Goal: Task Accomplishment & Management: Manage account settings

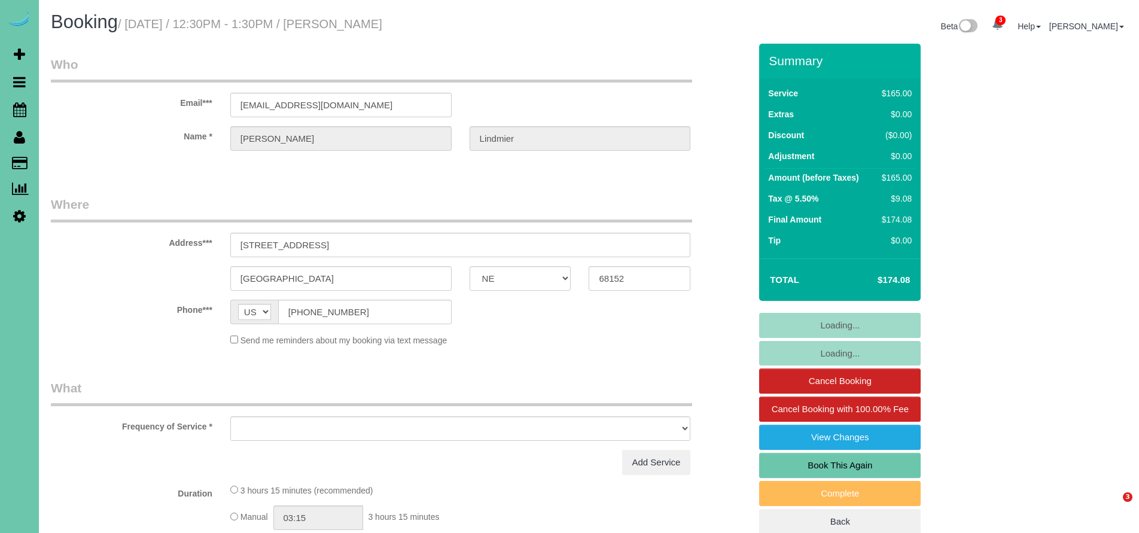
select select "NE"
select select "object:652"
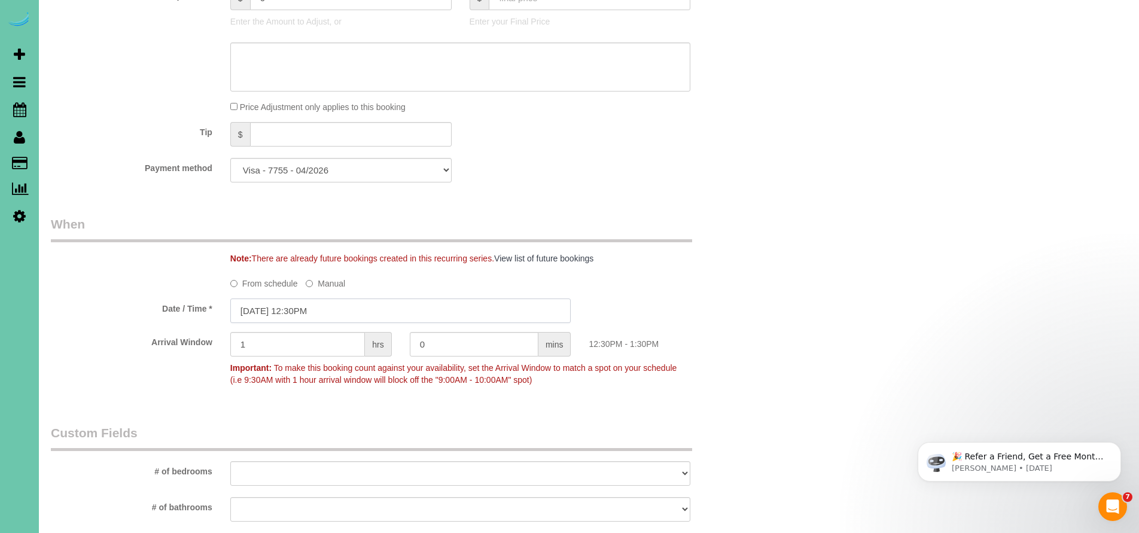
click at [338, 304] on input "09/15/2025 12:30PM" at bounding box center [400, 310] width 341 height 25
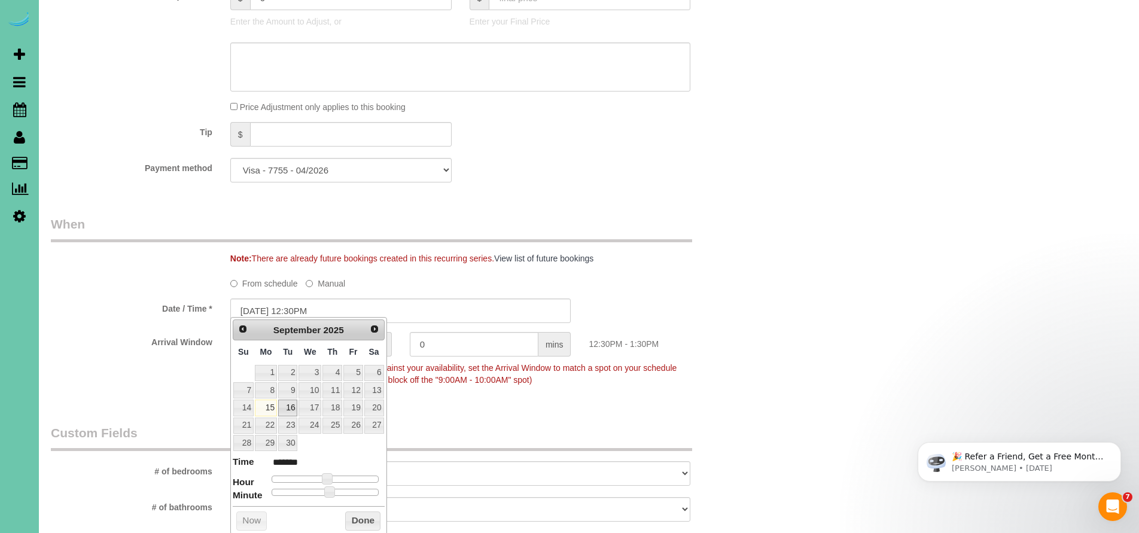
click at [283, 405] on link "16" at bounding box center [287, 408] width 19 height 16
type input "09/16/2025 11:30AM"
type input "*******"
type input "09/16/2025 10:30AM"
type input "*******"
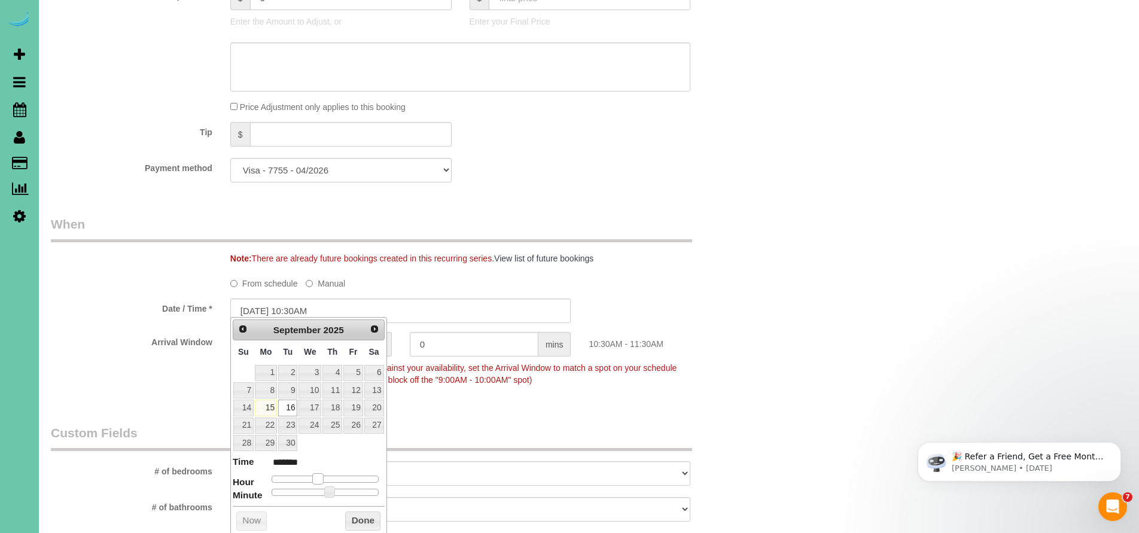
type input "09/16/2025 11:30AM"
type input "*******"
click at [319, 477] on span at bounding box center [322, 478] width 11 height 11
click at [356, 515] on button "Done" at bounding box center [362, 520] width 35 height 19
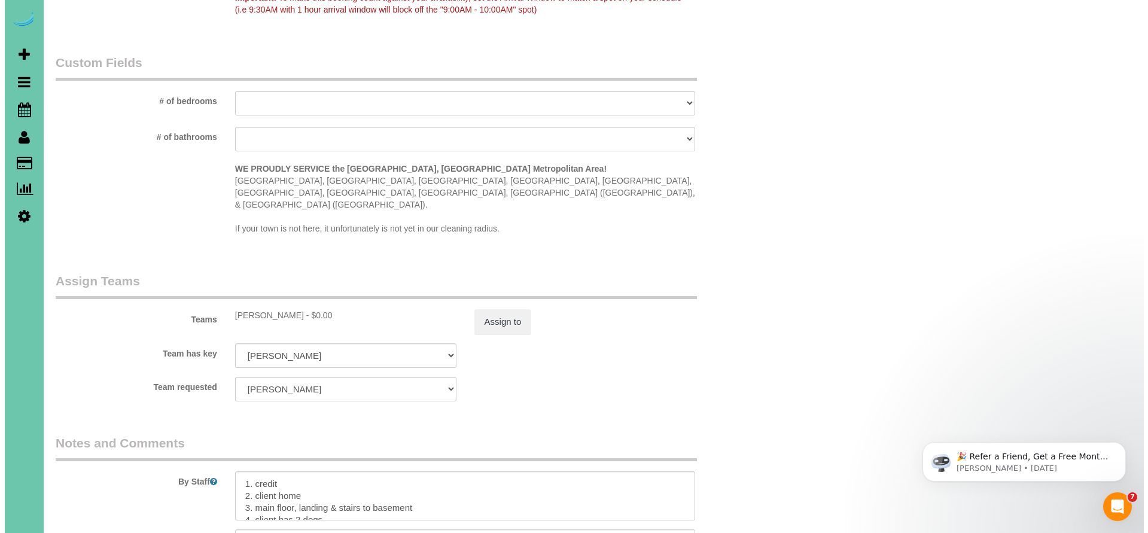
scroll to position [1173, 0]
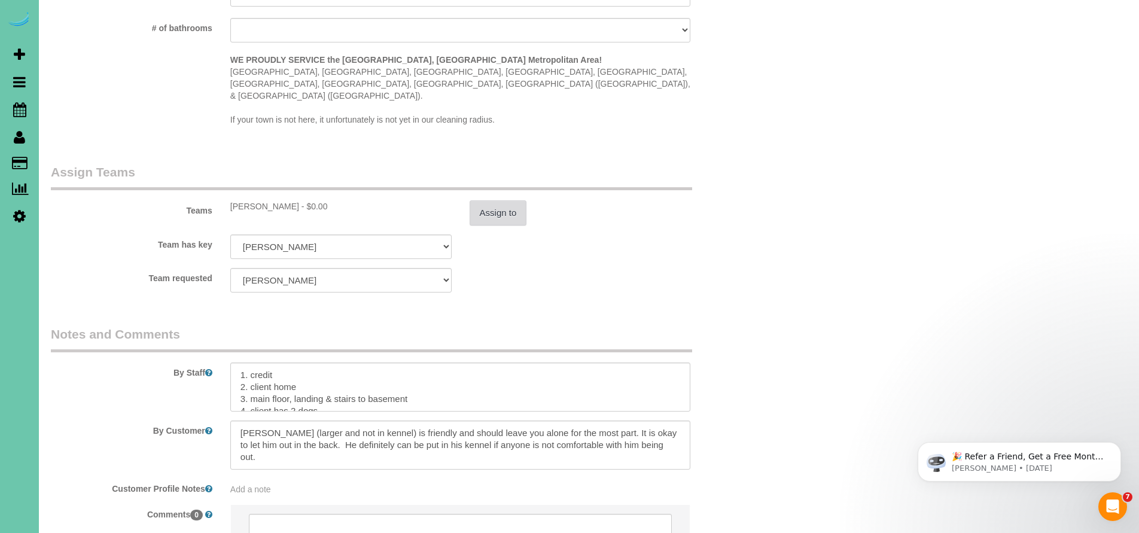
click at [477, 200] on button "Assign to" at bounding box center [497, 212] width 57 height 25
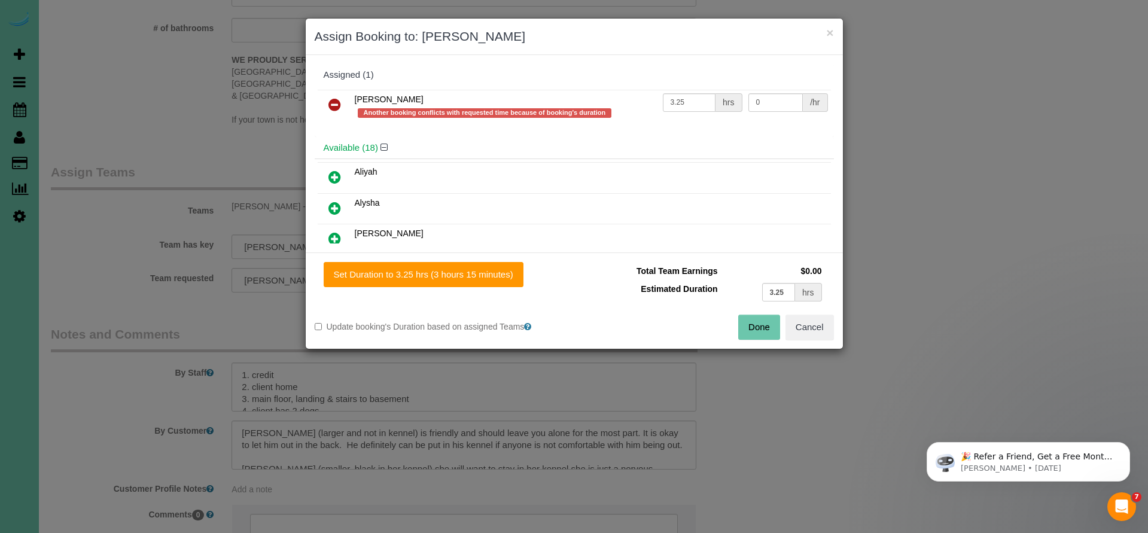
click at [334, 105] on icon at bounding box center [334, 104] width 13 height 14
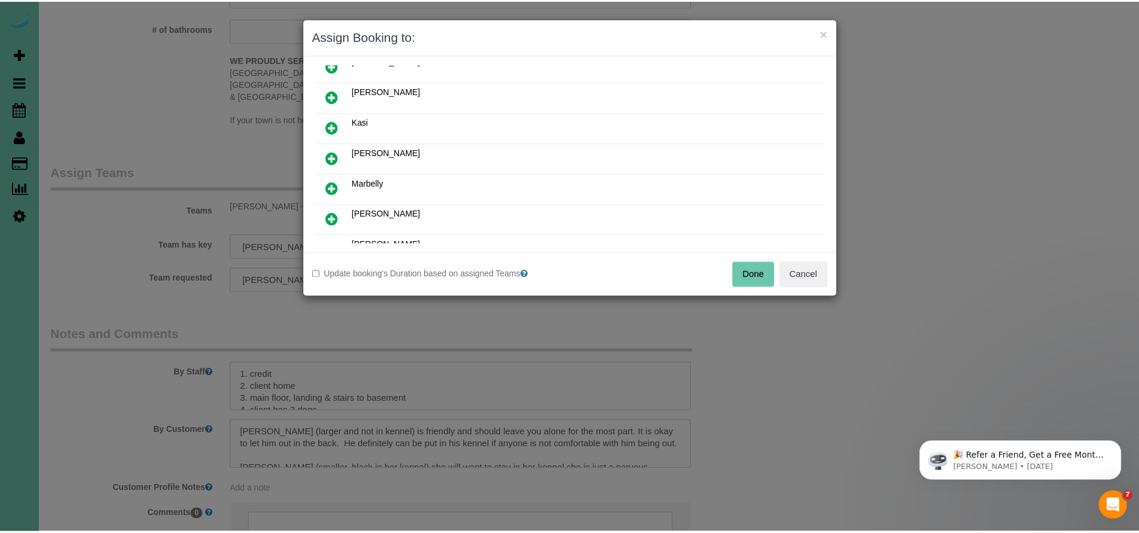
scroll to position [373, 0]
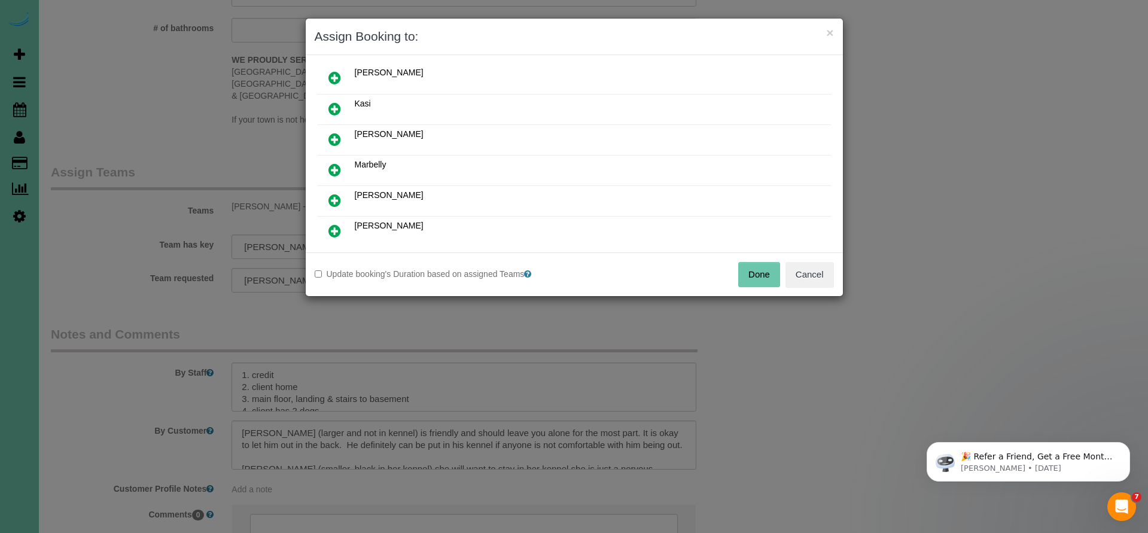
click at [331, 137] on icon at bounding box center [334, 139] width 13 height 14
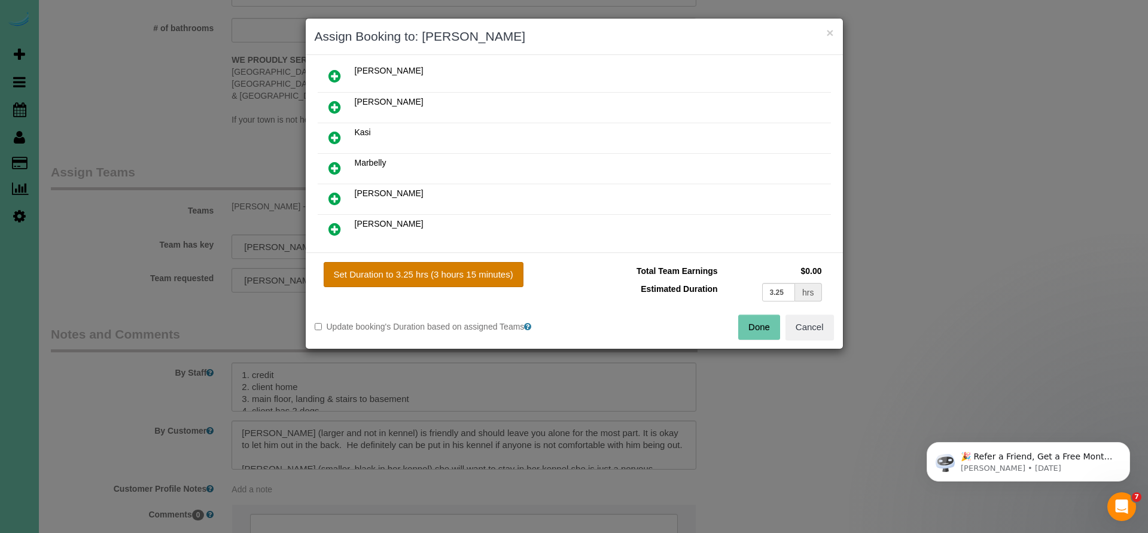
click at [413, 277] on button "Set Duration to 3.25 hrs (3 hours 15 minutes)" at bounding box center [424, 274] width 200 height 25
type input "3.25"
click at [755, 329] on button "Done" at bounding box center [759, 327] width 42 height 25
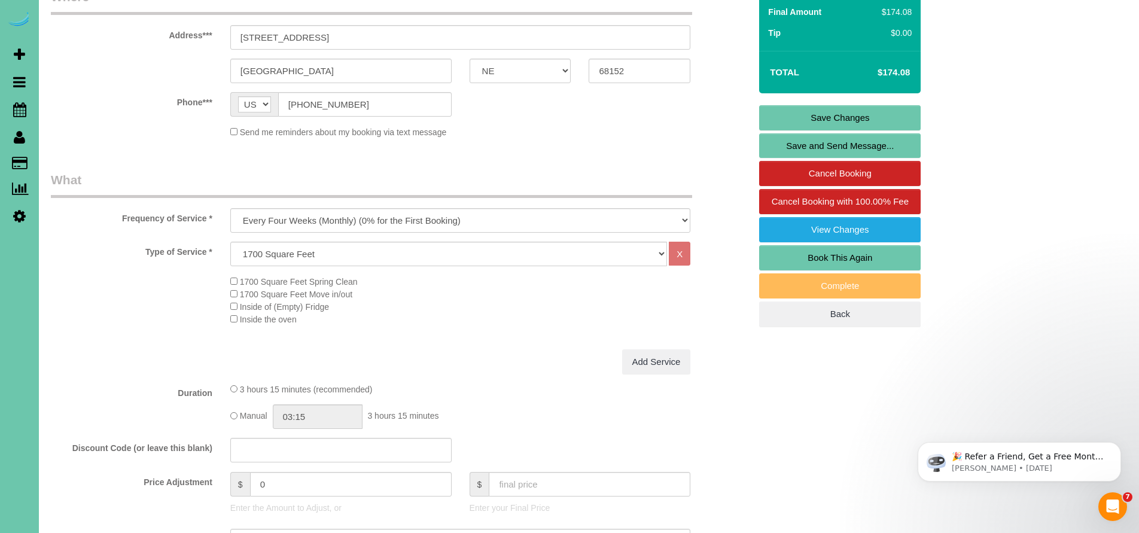
scroll to position [85, 0]
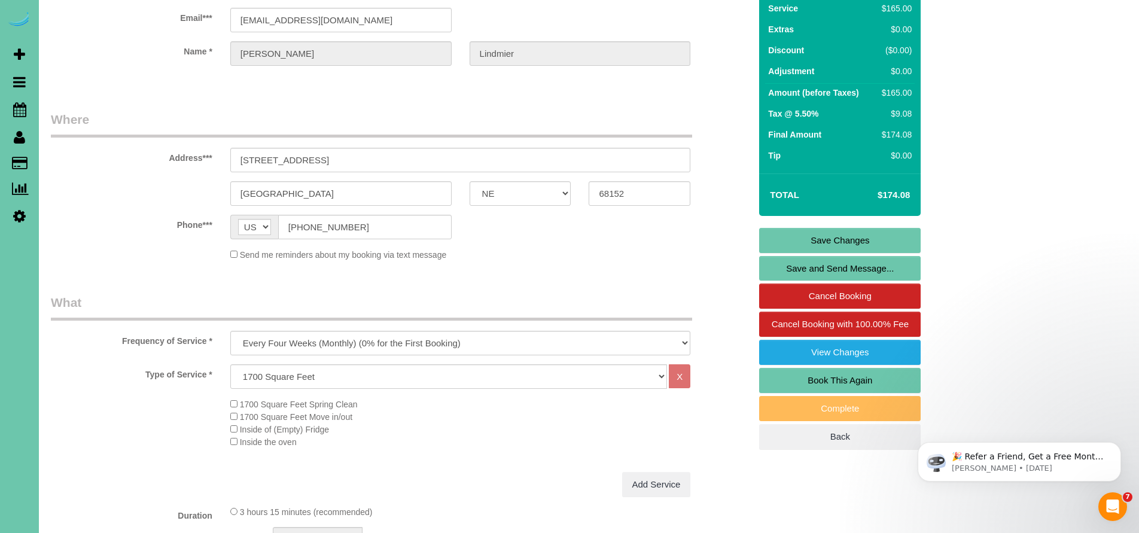
click at [831, 238] on link "Save Changes" at bounding box center [839, 240] width 161 height 25
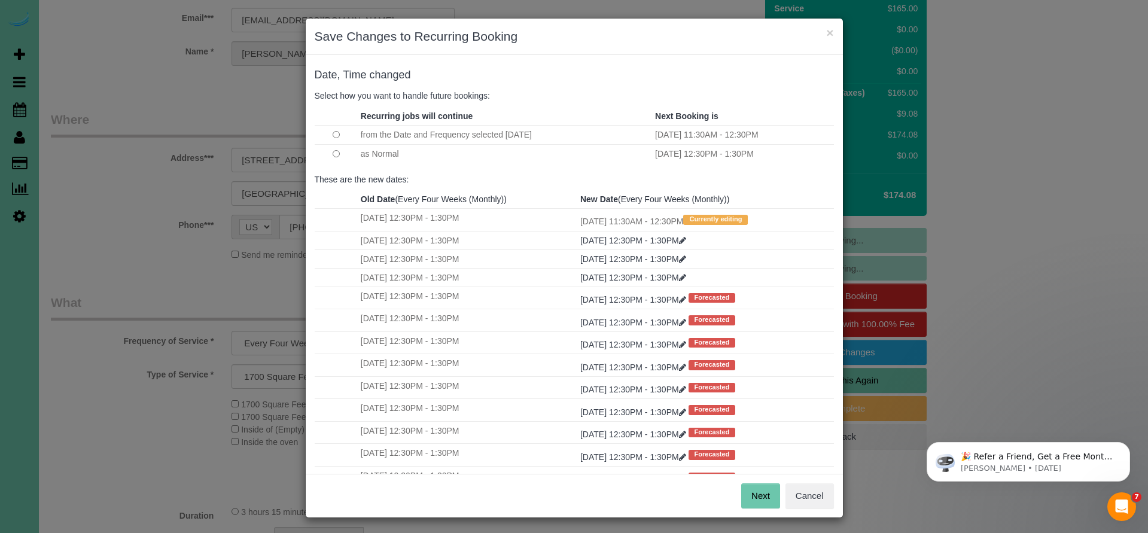
click at [751, 496] on button "Next" at bounding box center [760, 495] width 39 height 25
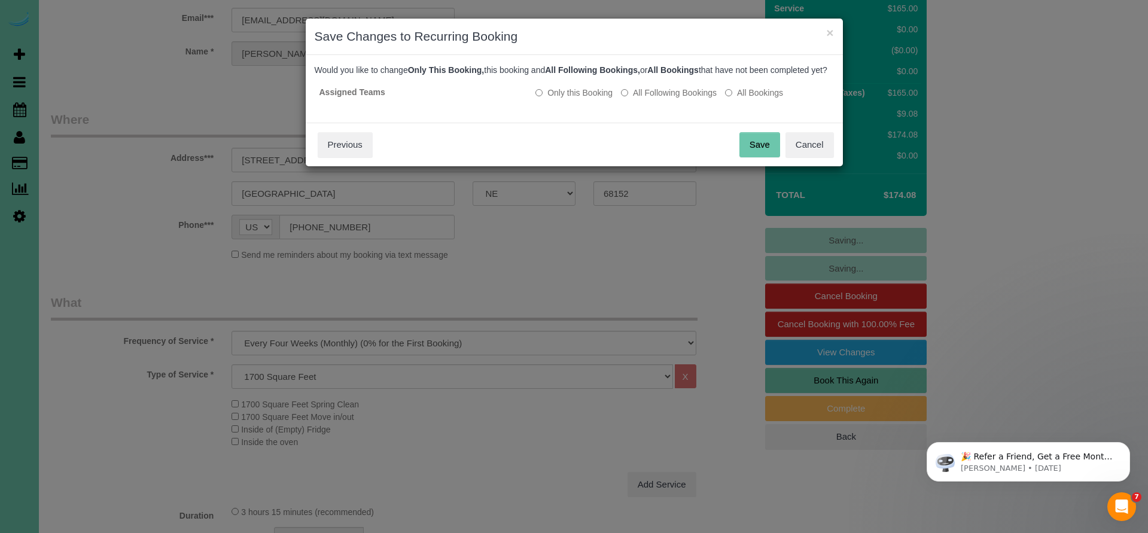
click at [763, 157] on button "Save" at bounding box center [759, 144] width 41 height 25
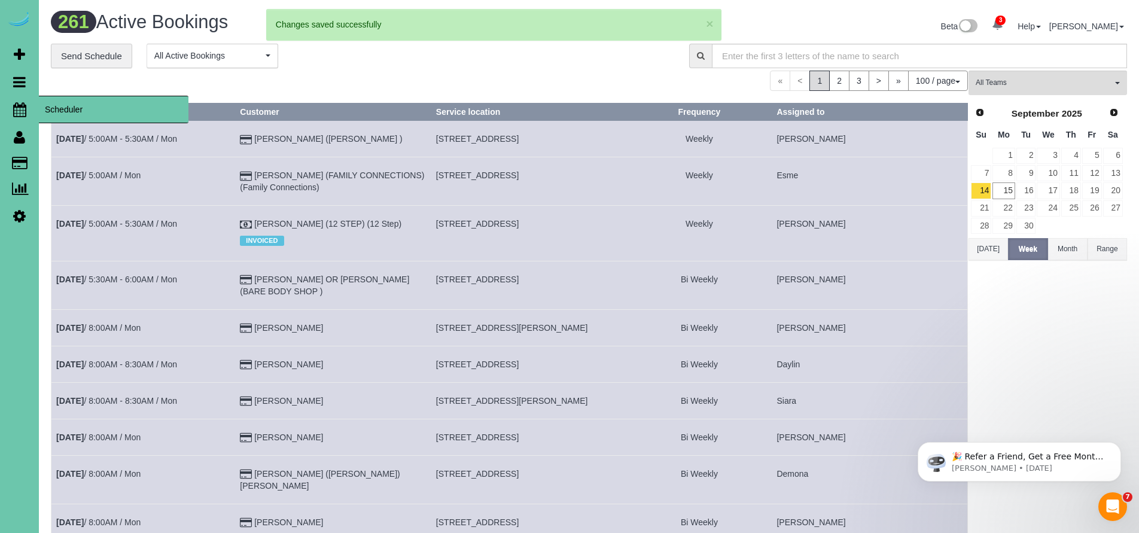
click at [16, 108] on icon at bounding box center [19, 109] width 13 height 14
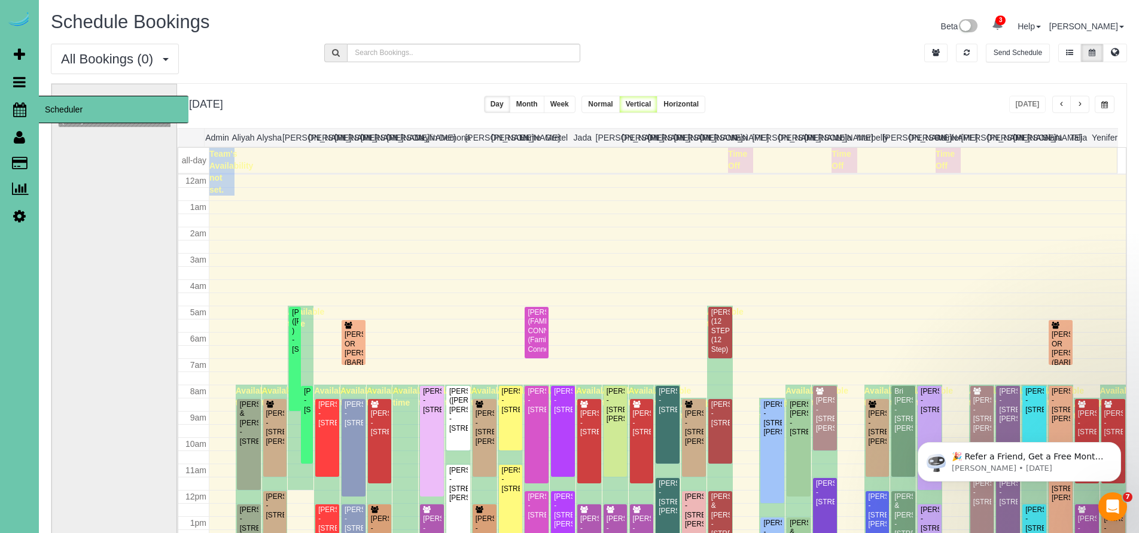
scroll to position [158, 0]
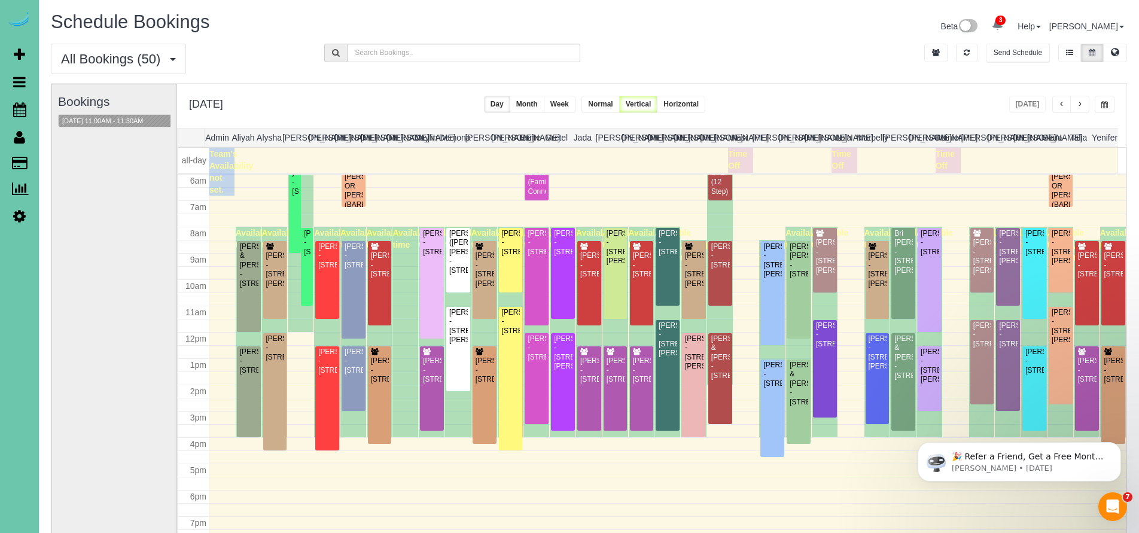
click at [1078, 103] on span "button" at bounding box center [1080, 104] width 6 height 7
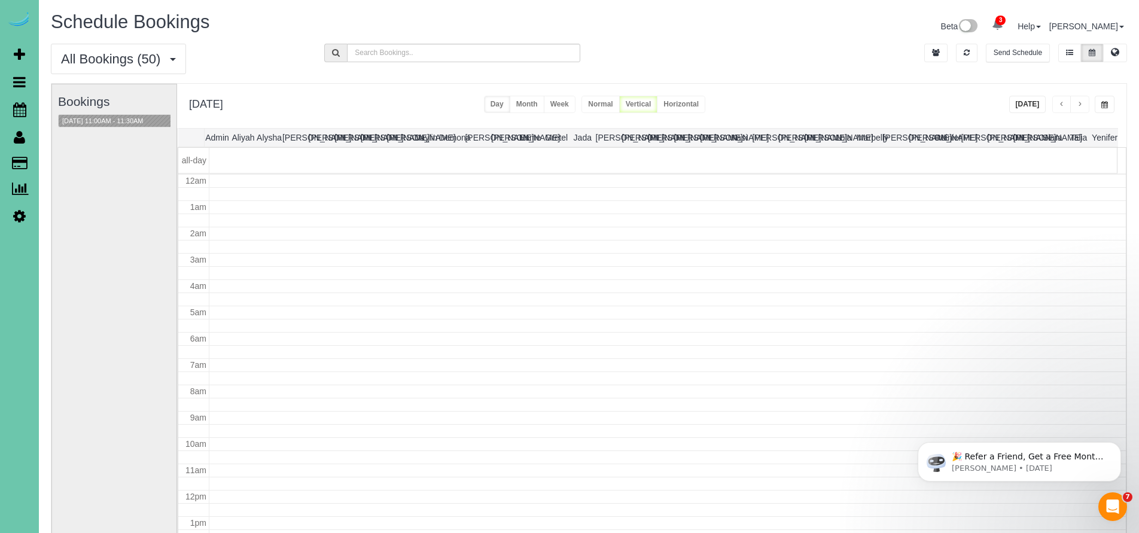
click at [1078, 103] on span "button" at bounding box center [1080, 104] width 6 height 7
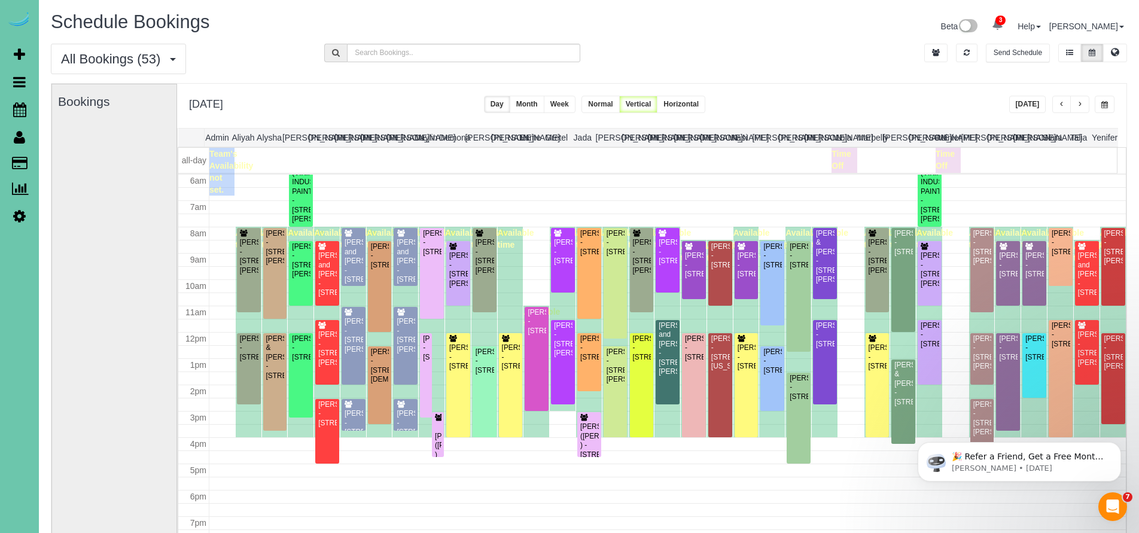
click at [1062, 105] on span "button" at bounding box center [1062, 104] width 6 height 7
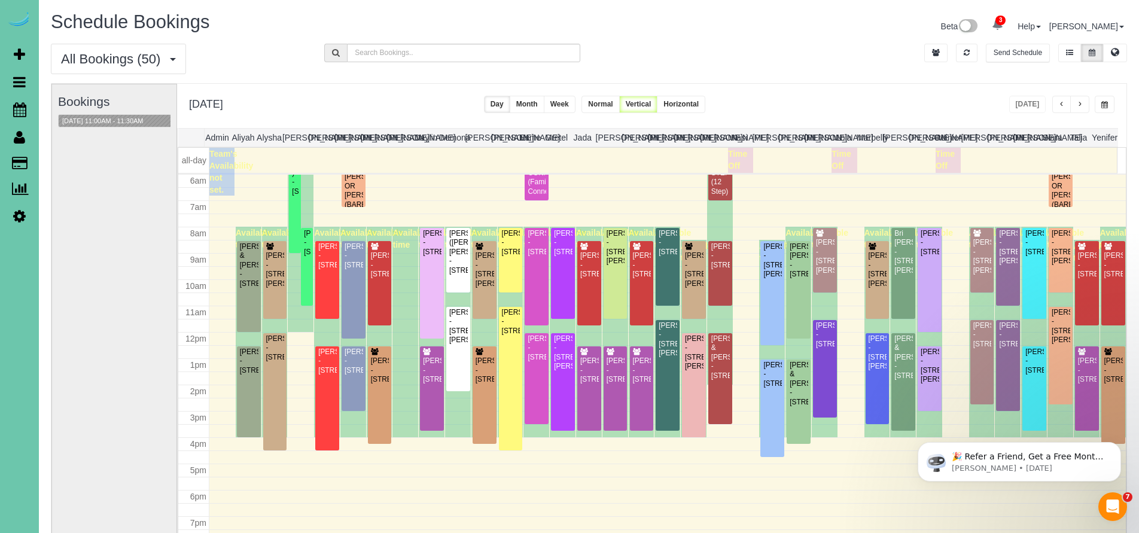
click at [20, 213] on icon at bounding box center [19, 216] width 13 height 14
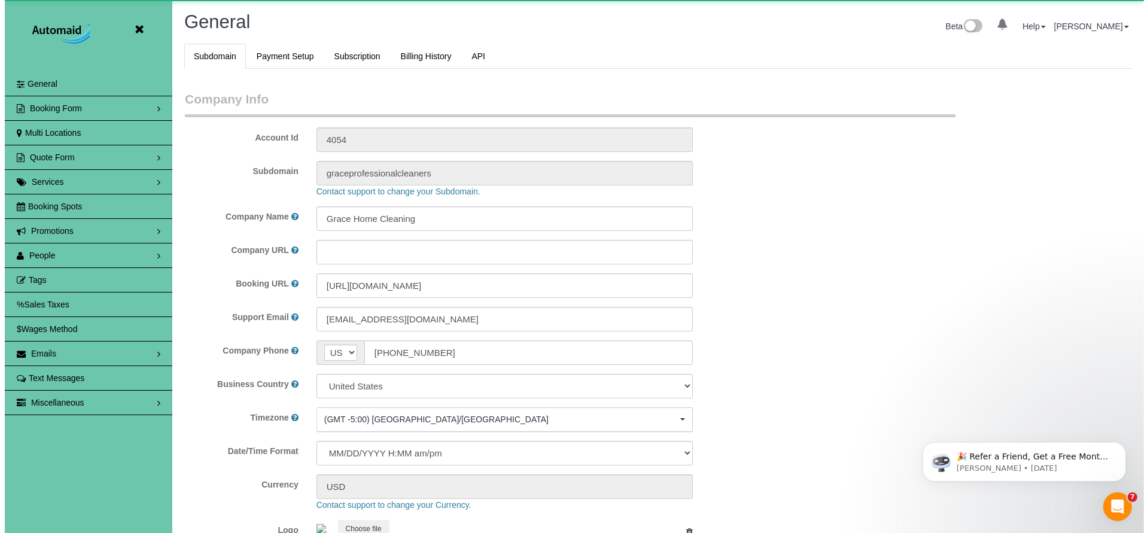
scroll to position [2530, 1139]
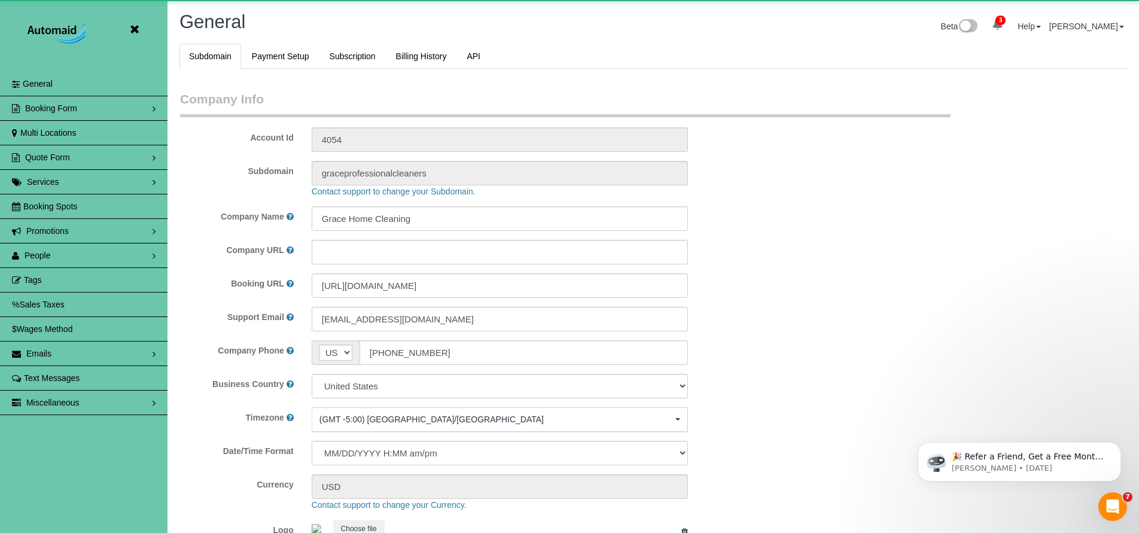
select select "5796"
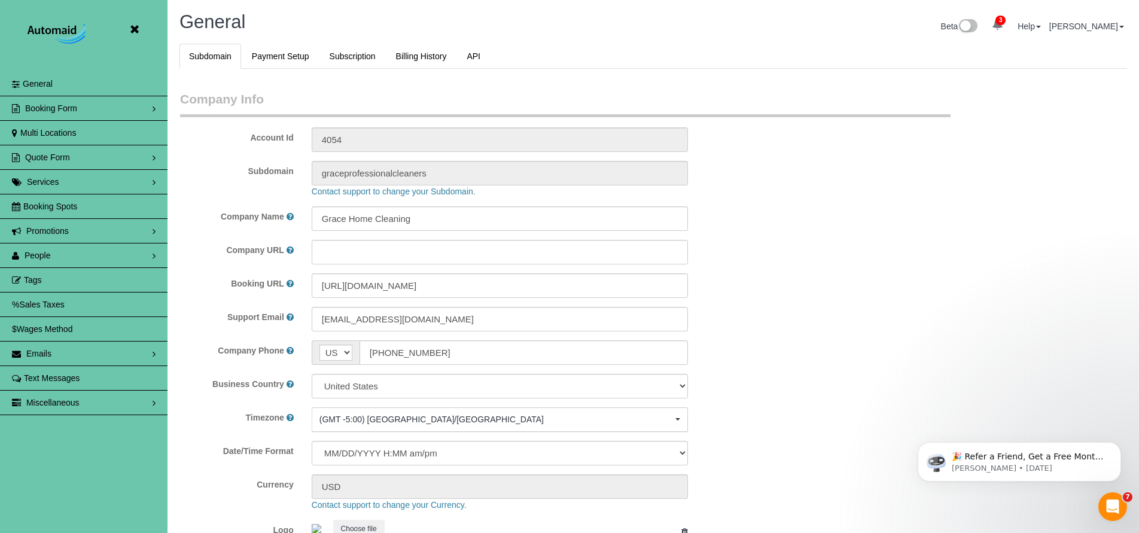
click at [43, 252] on span "People" at bounding box center [38, 256] width 26 height 10
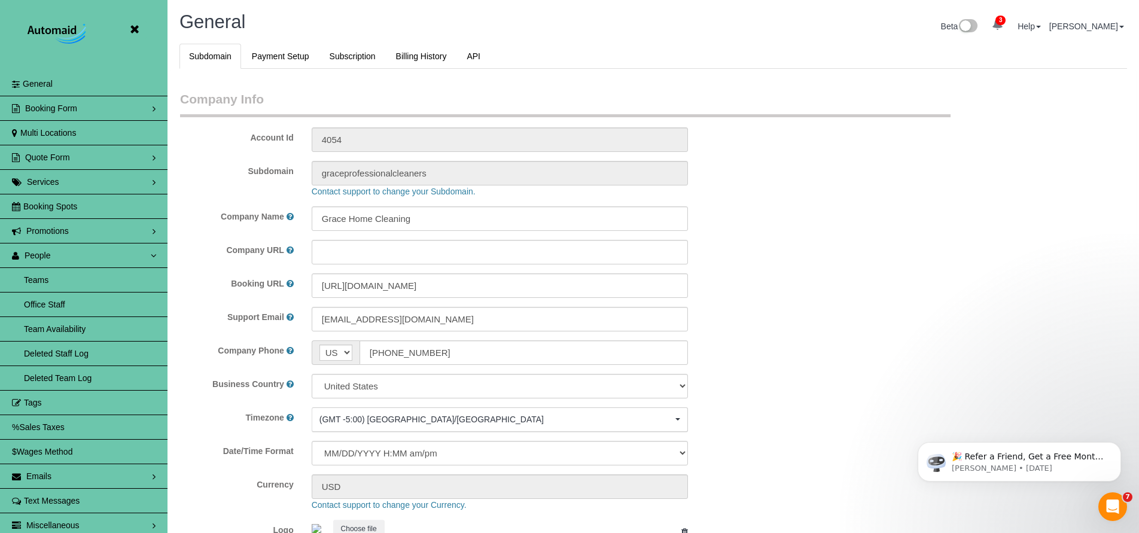
click at [51, 332] on link "Team Availability" at bounding box center [83, 329] width 167 height 24
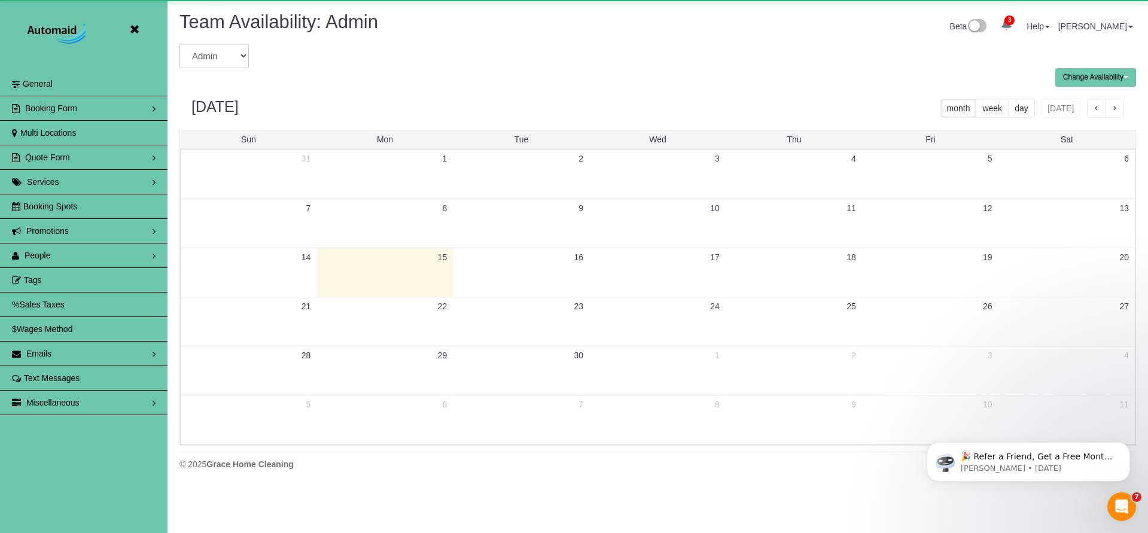
scroll to position [487, 1148]
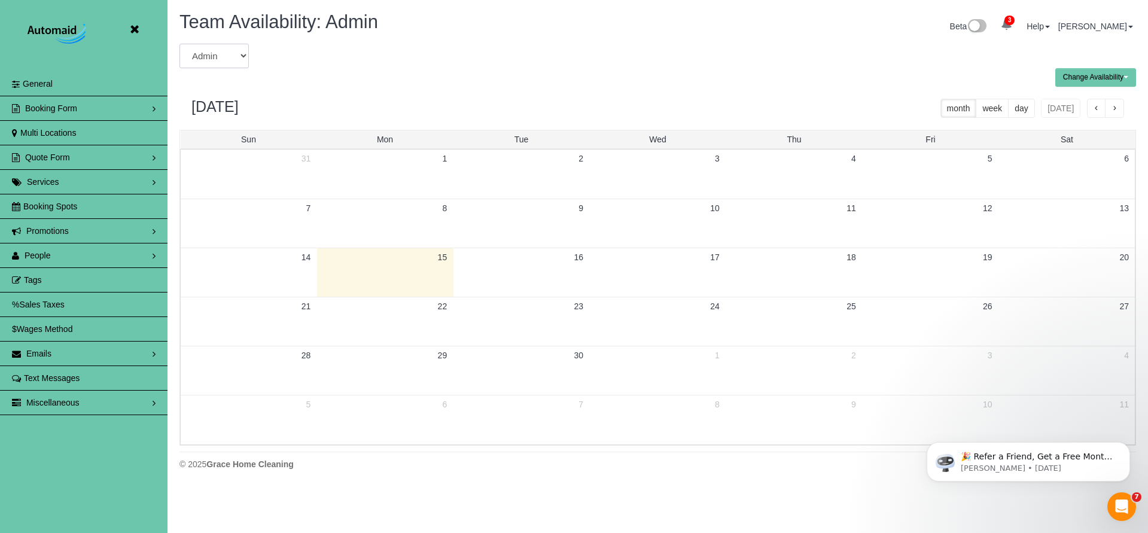
select select "number:8847"
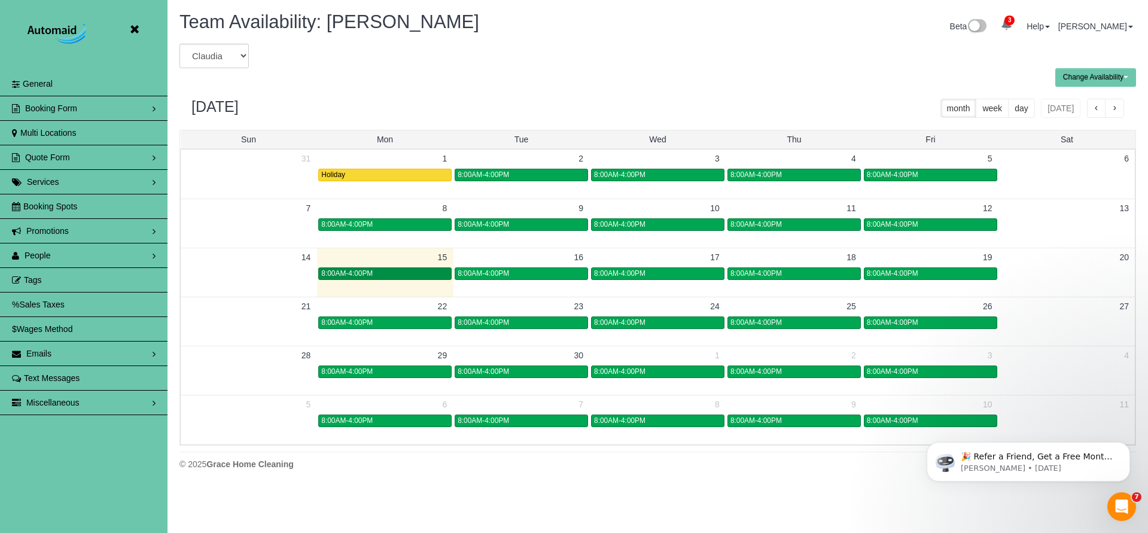
click at [365, 274] on span "8:00AM-4:00PM" at bounding box center [346, 273] width 51 height 8
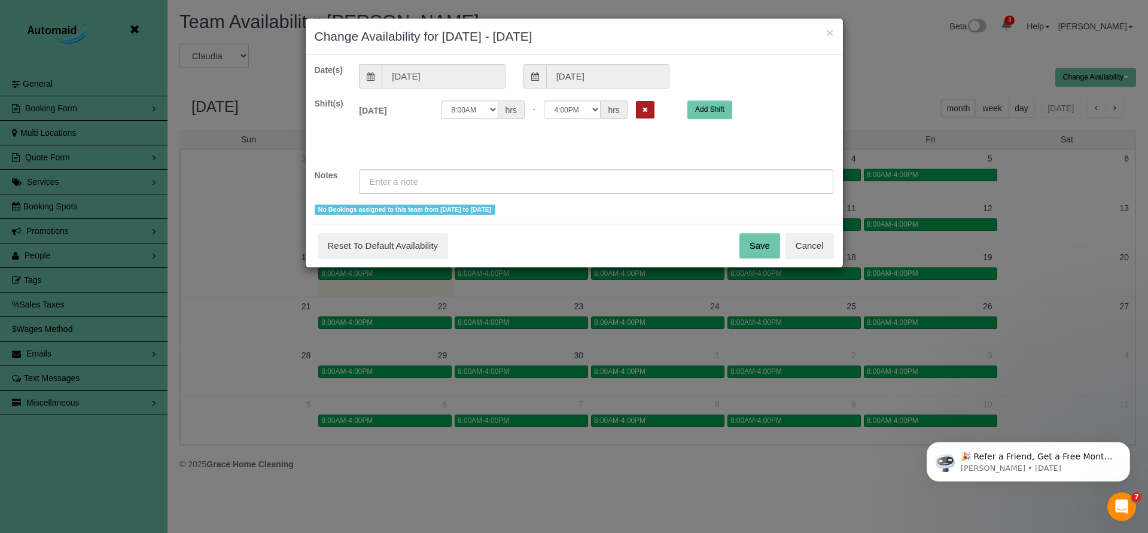
click at [636, 106] on button "Remove Shift" at bounding box center [645, 109] width 19 height 17
click at [447, 185] on input "text" at bounding box center [596, 181] width 474 height 25
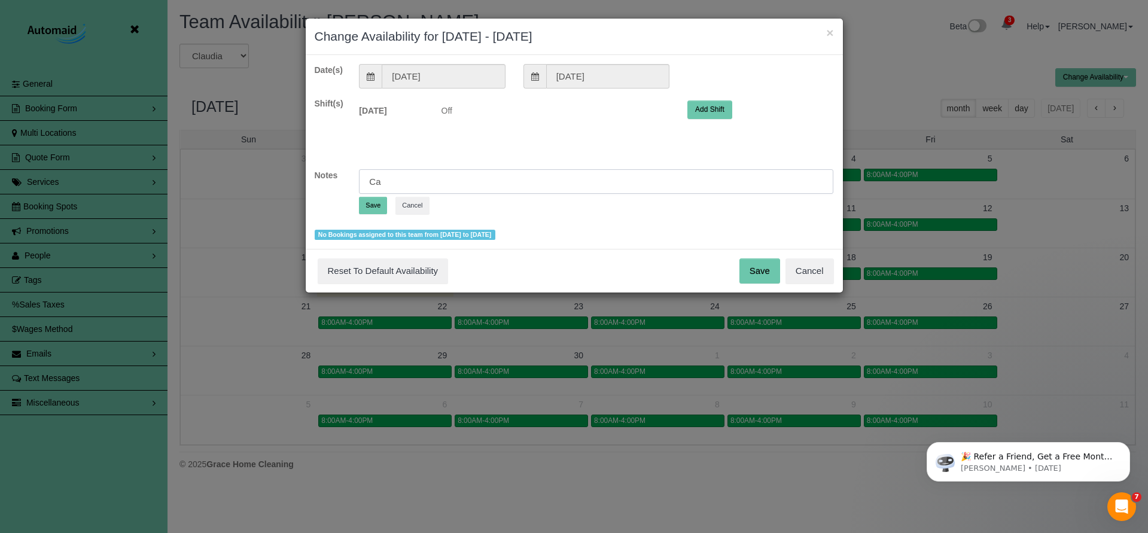
type input "C"
type input "Tire problems - Unexcused"
click at [377, 208] on button "Save" at bounding box center [373, 205] width 28 height 17
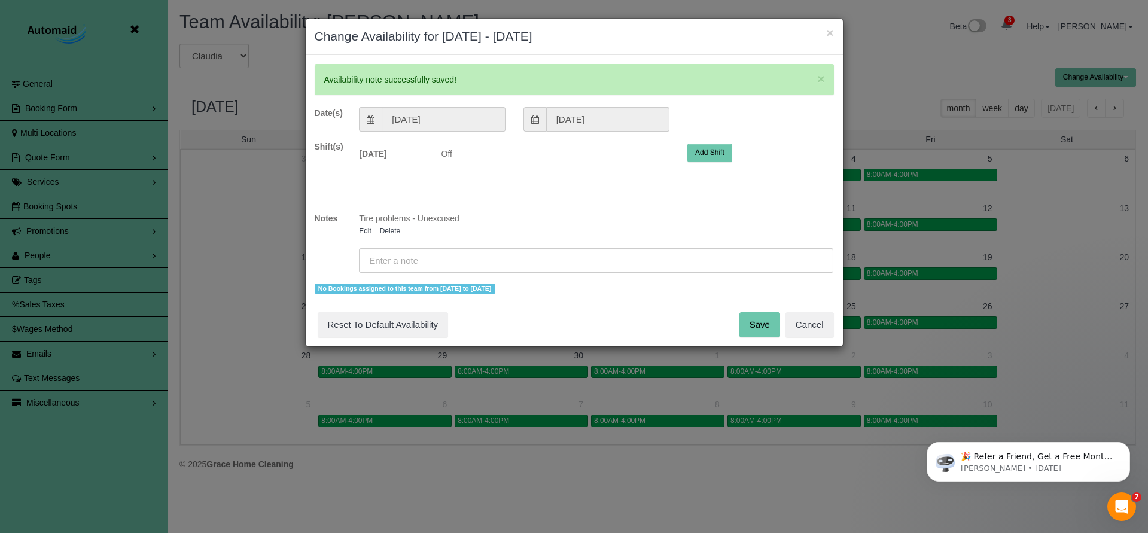
click at [768, 328] on button "Save" at bounding box center [759, 324] width 41 height 25
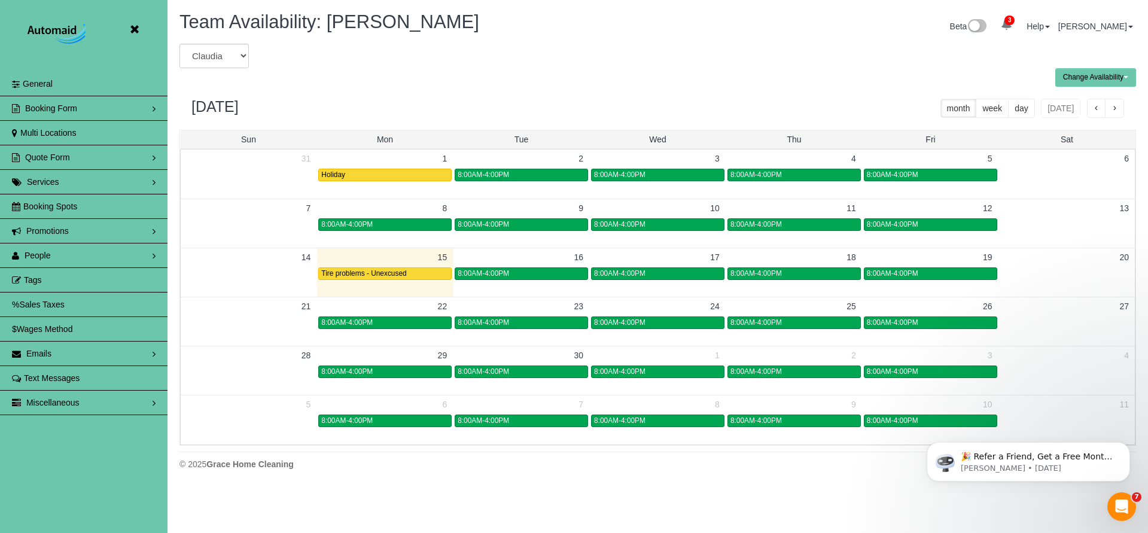
click at [131, 31] on icon at bounding box center [134, 29] width 15 height 15
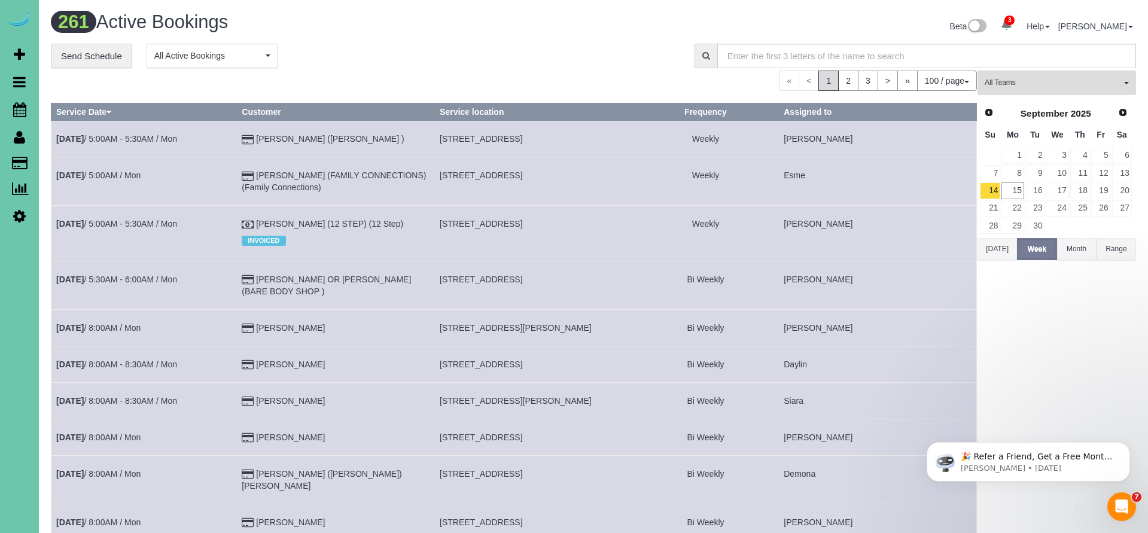
scroll to position [4066, 1139]
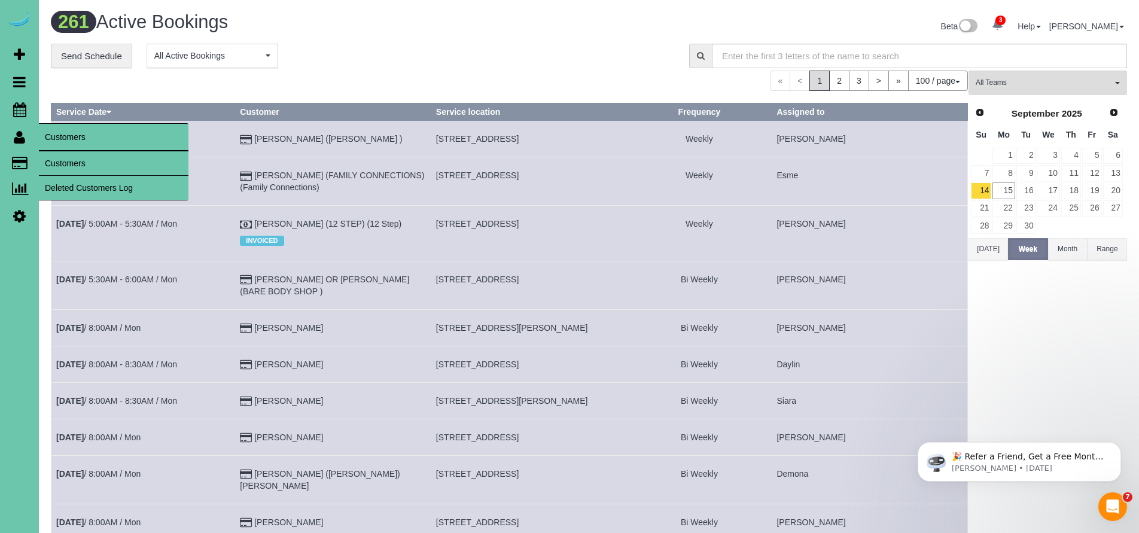
click at [20, 142] on icon at bounding box center [19, 137] width 11 height 14
click at [78, 164] on link "Customers" at bounding box center [114, 163] width 150 height 24
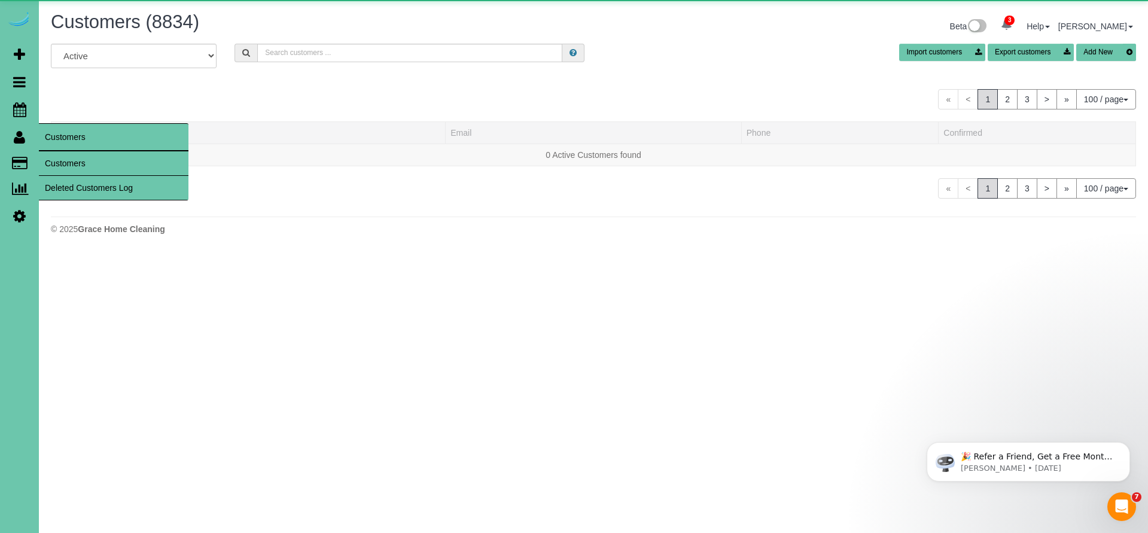
scroll to position [2742, 1139]
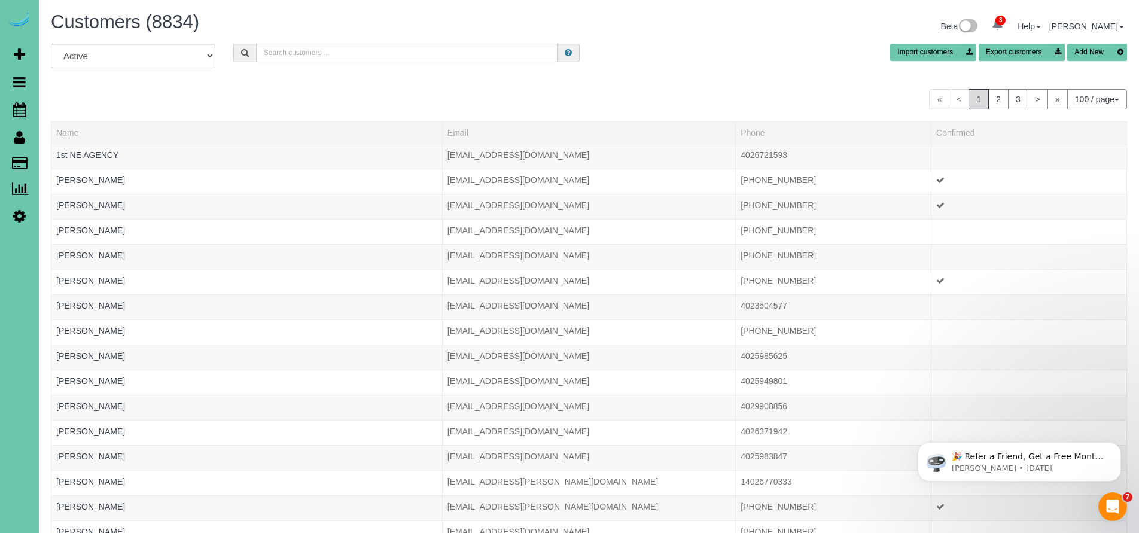
click at [306, 53] on input "text" at bounding box center [407, 53] width 302 height 19
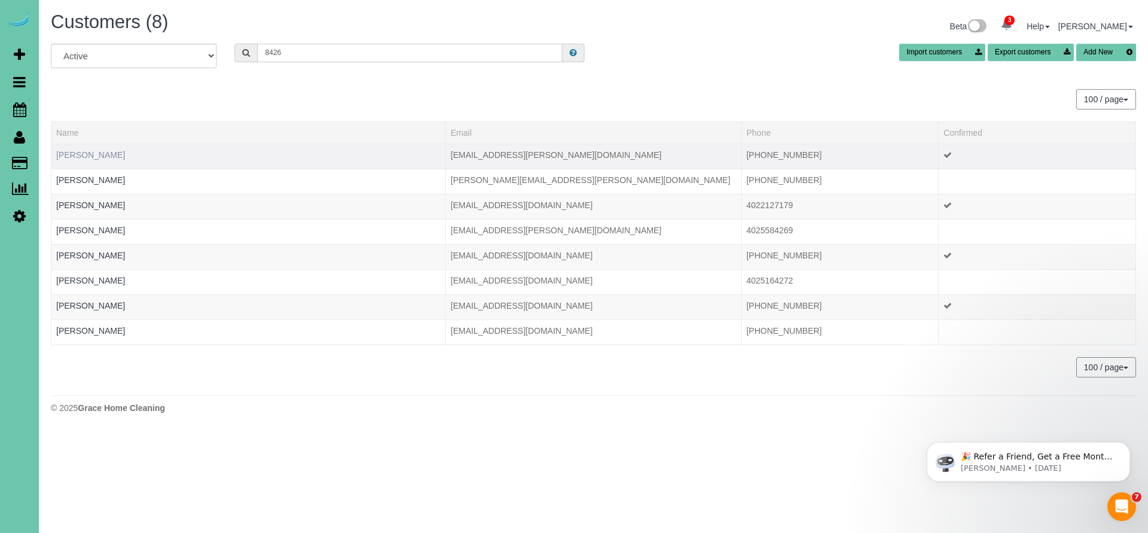
type input "8426"
click at [77, 157] on link "[PERSON_NAME]" at bounding box center [90, 155] width 69 height 10
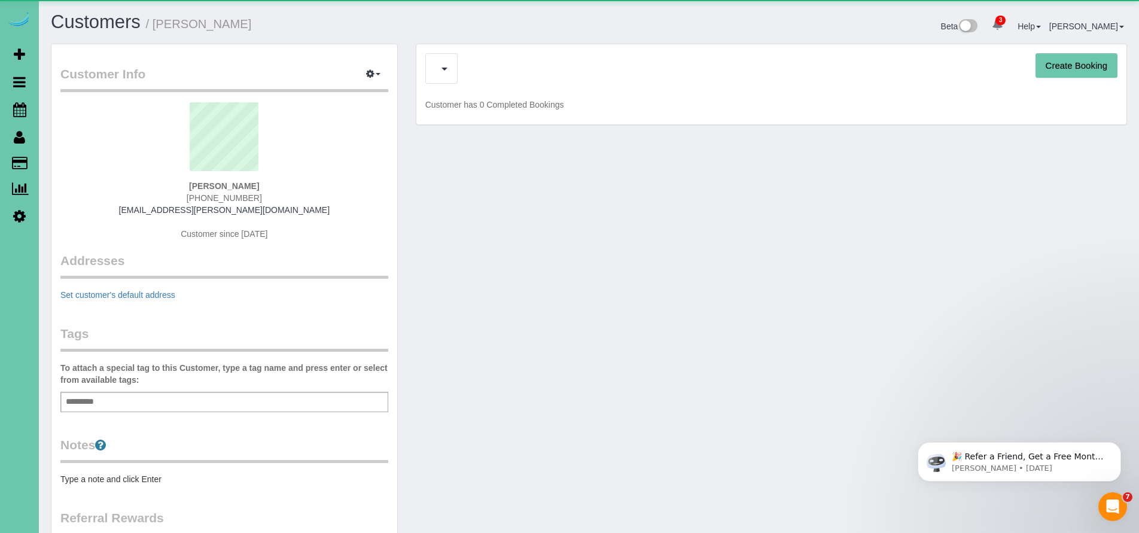
scroll to position [769, 1139]
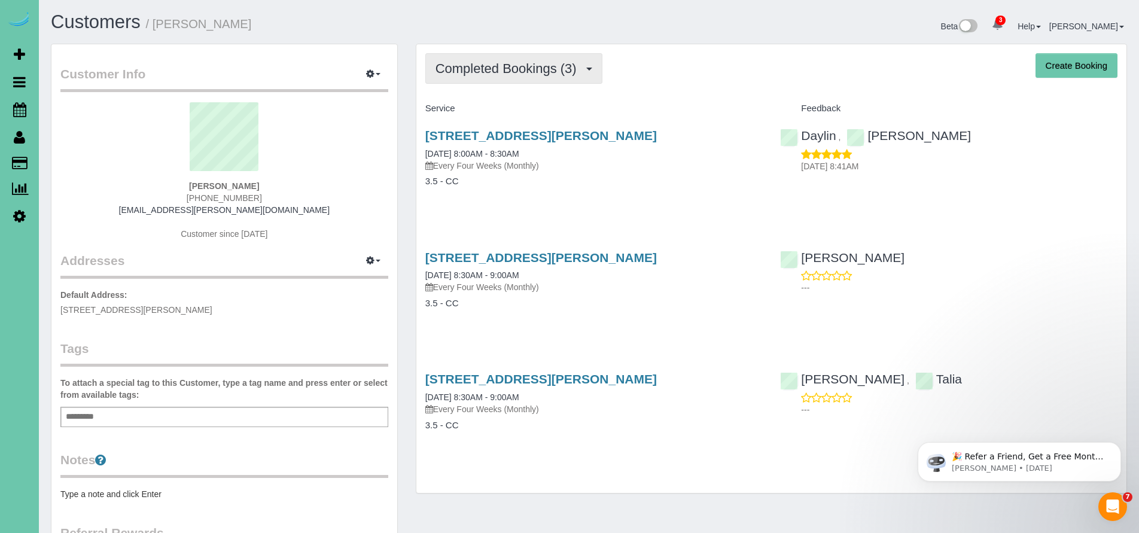
click at [507, 70] on span "Completed Bookings (3)" at bounding box center [508, 68] width 147 height 15
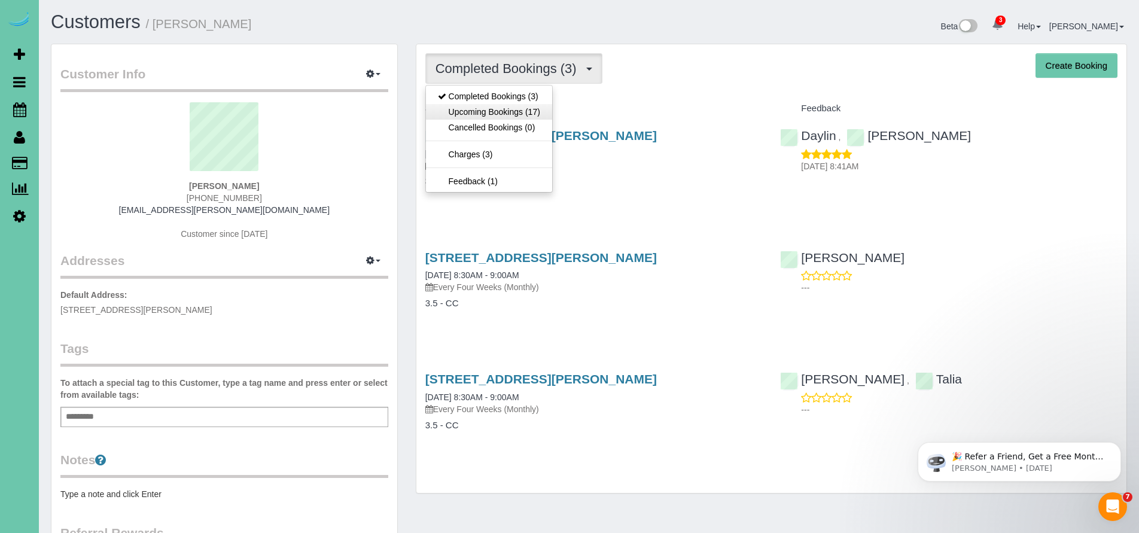
click at [507, 115] on link "Upcoming Bookings (17)" at bounding box center [489, 112] width 126 height 16
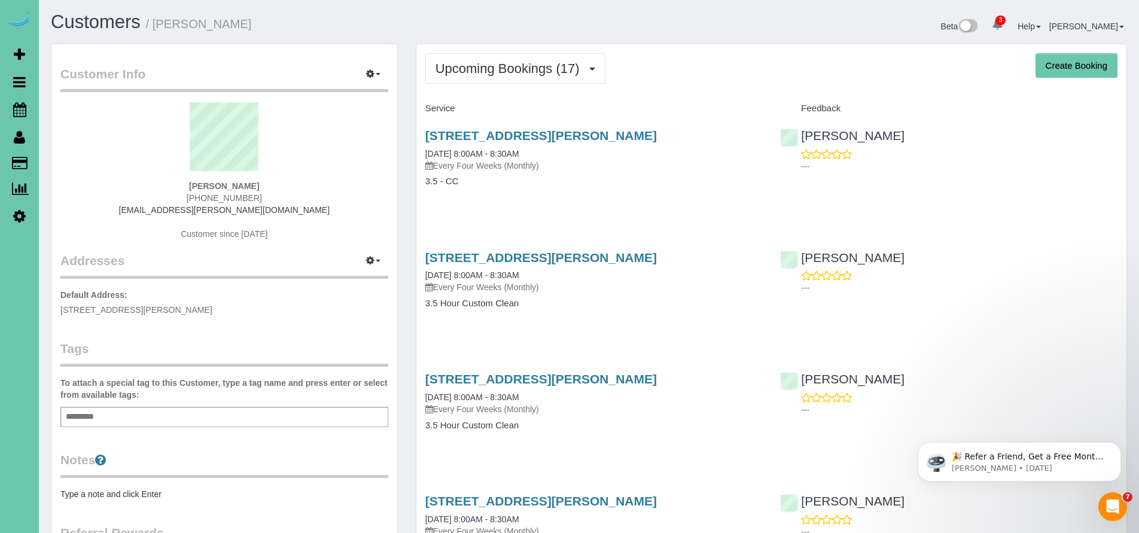
scroll to position [2389, 1139]
click at [533, 133] on link "[STREET_ADDRESS][PERSON_NAME]" at bounding box center [540, 136] width 231 height 14
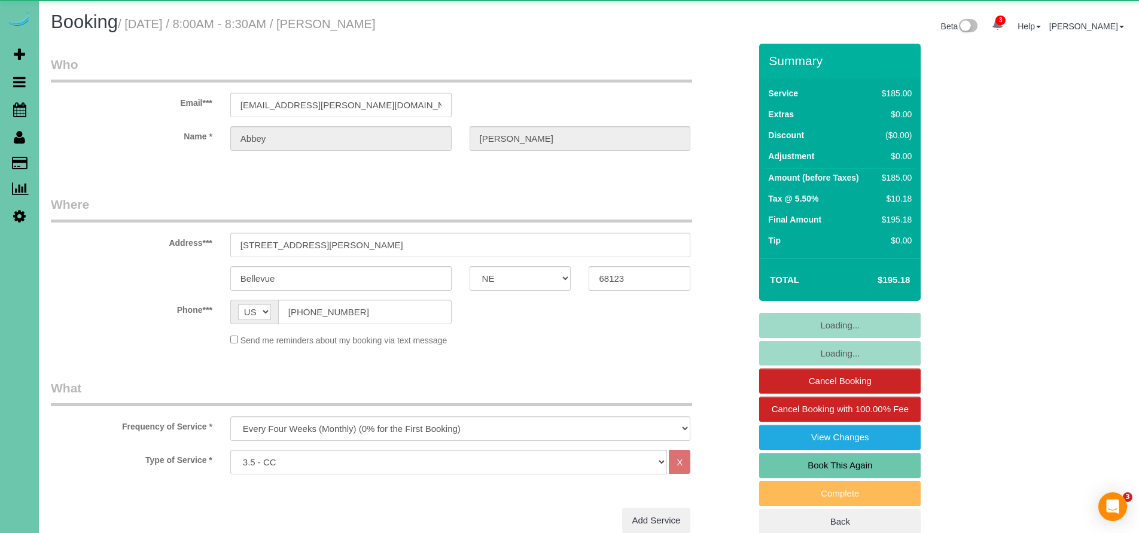
select select "NE"
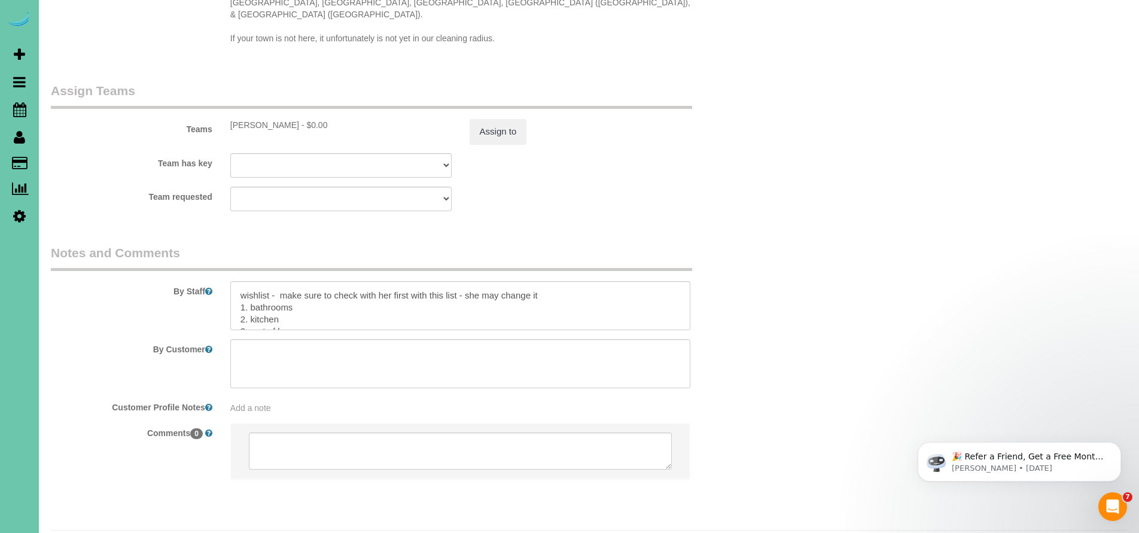
scroll to position [91, 0]
click at [334, 288] on textarea at bounding box center [460, 305] width 461 height 49
click at [240, 282] on textarea at bounding box center [460, 305] width 461 height 49
click at [406, 285] on textarea at bounding box center [460, 305] width 461 height 49
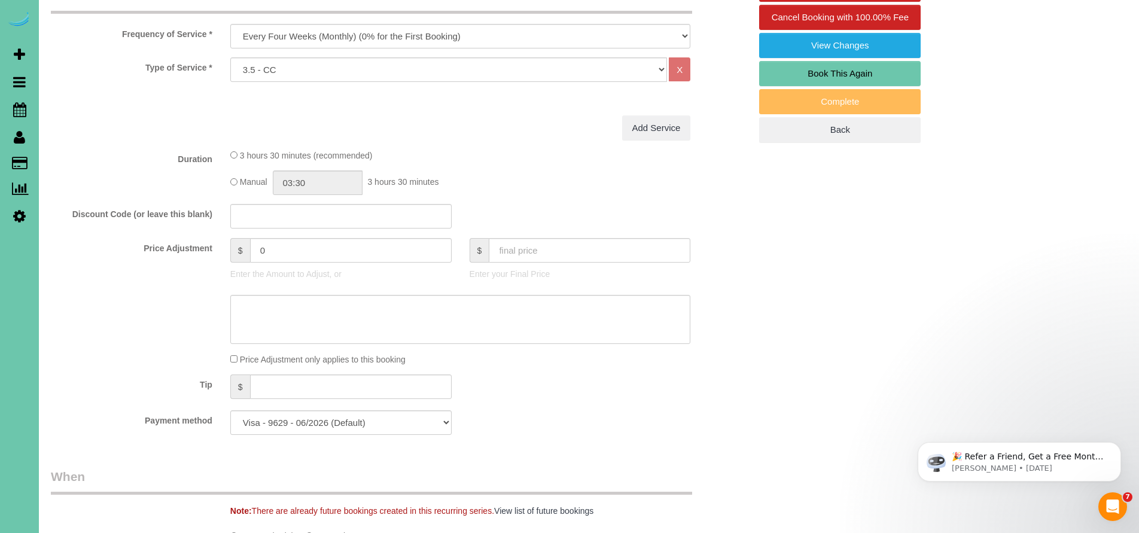
scroll to position [0, 0]
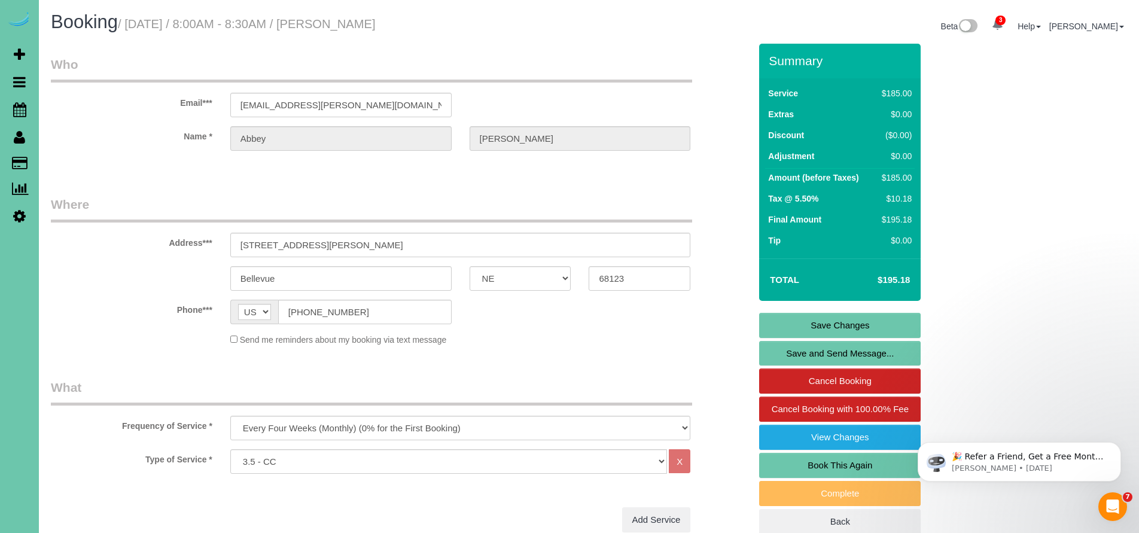
type textarea "1. credit 2. Key #83 3. Monthly recurring - 3.5 custom clean 4. single mom of t…"
click at [838, 327] on link "Save Changes" at bounding box center [839, 325] width 161 height 25
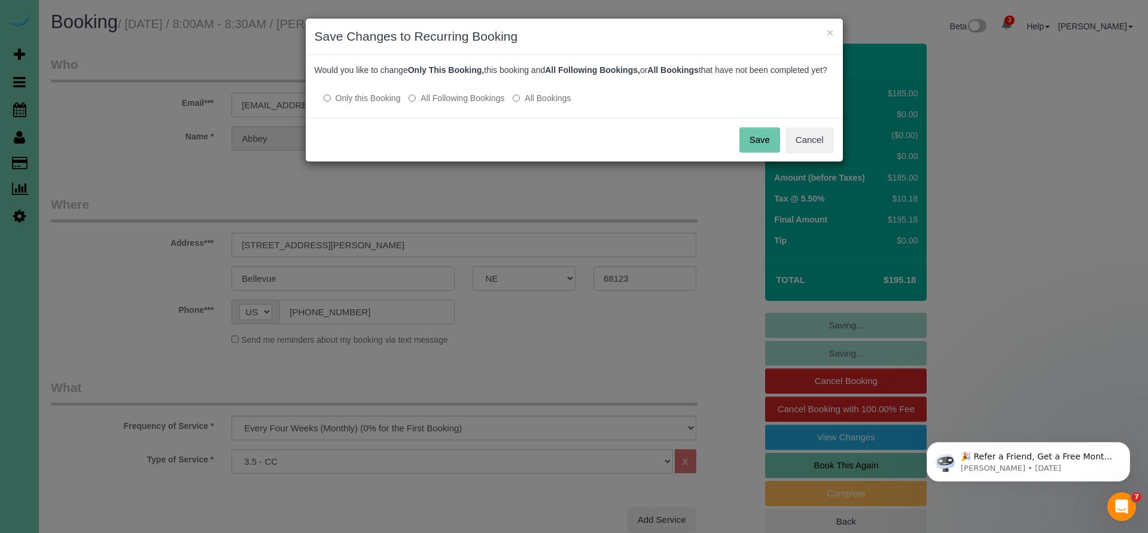
click at [766, 150] on button "Save" at bounding box center [759, 139] width 41 height 25
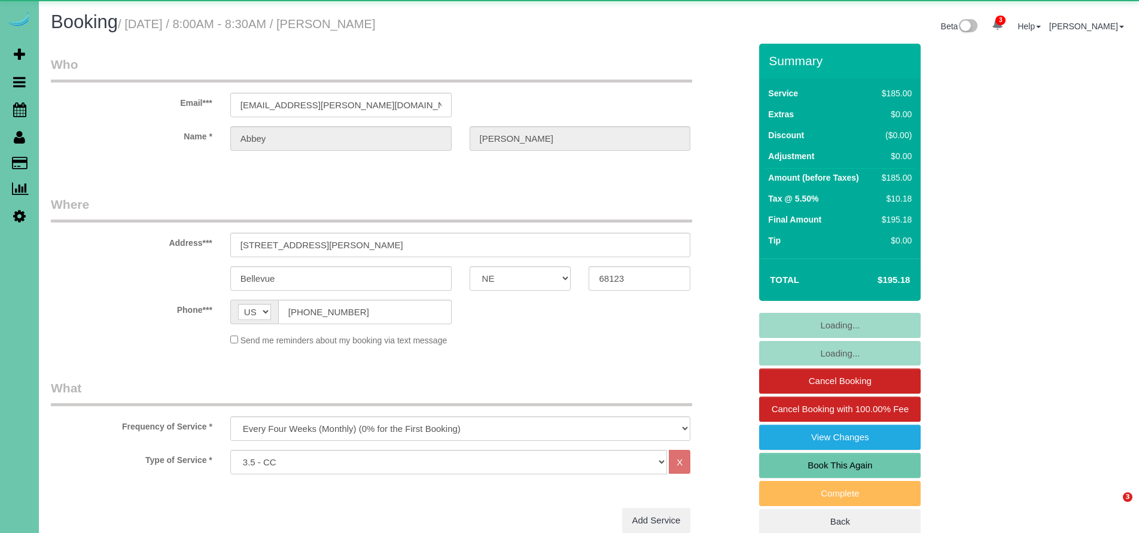
select select "NE"
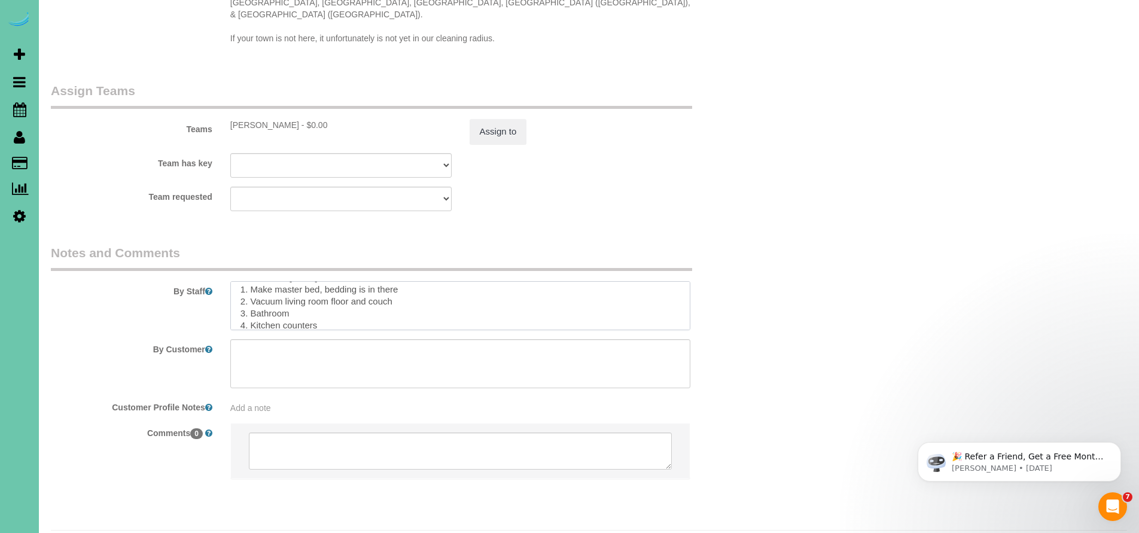
click at [338, 292] on textarea at bounding box center [460, 305] width 461 height 49
click at [332, 283] on textarea at bounding box center [460, 305] width 461 height 49
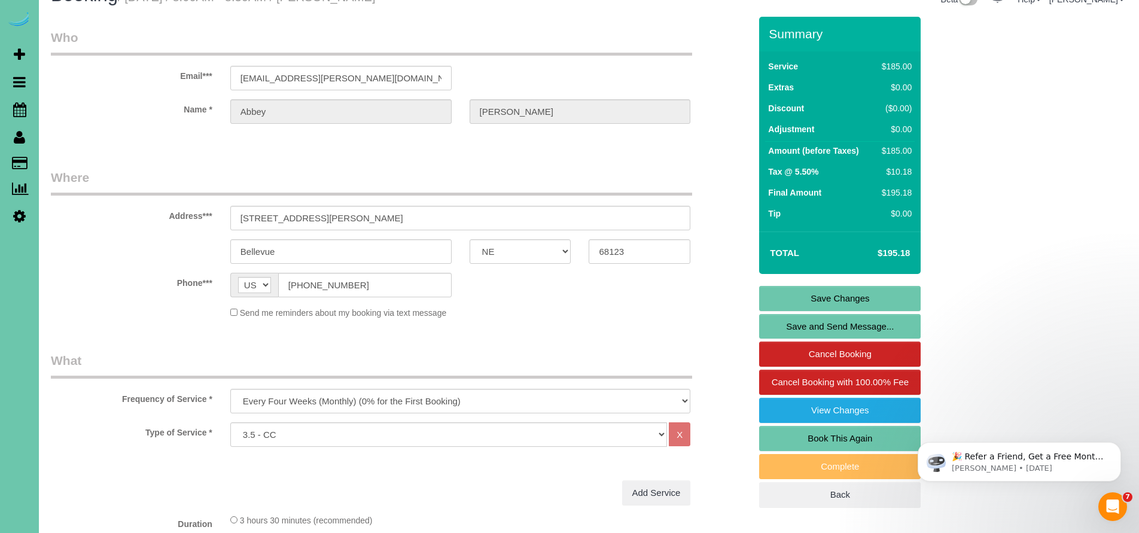
scroll to position [4, 0]
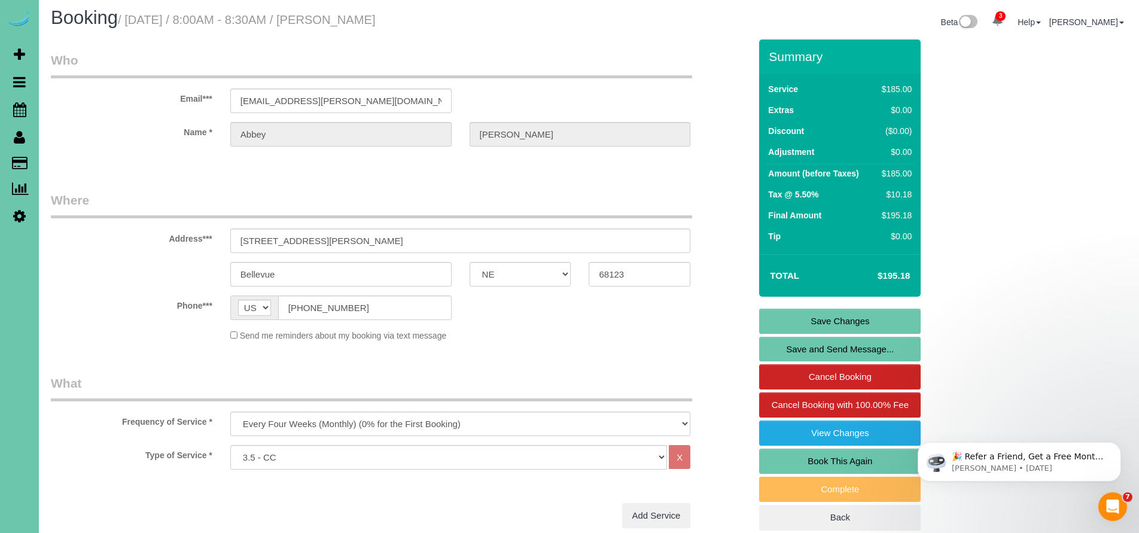
type textarea "1. credit 2. Key #83 3. Monthly recurring - 3.5 custom clean 4. single mom of t…"
click at [812, 316] on link "Save Changes" at bounding box center [839, 321] width 161 height 25
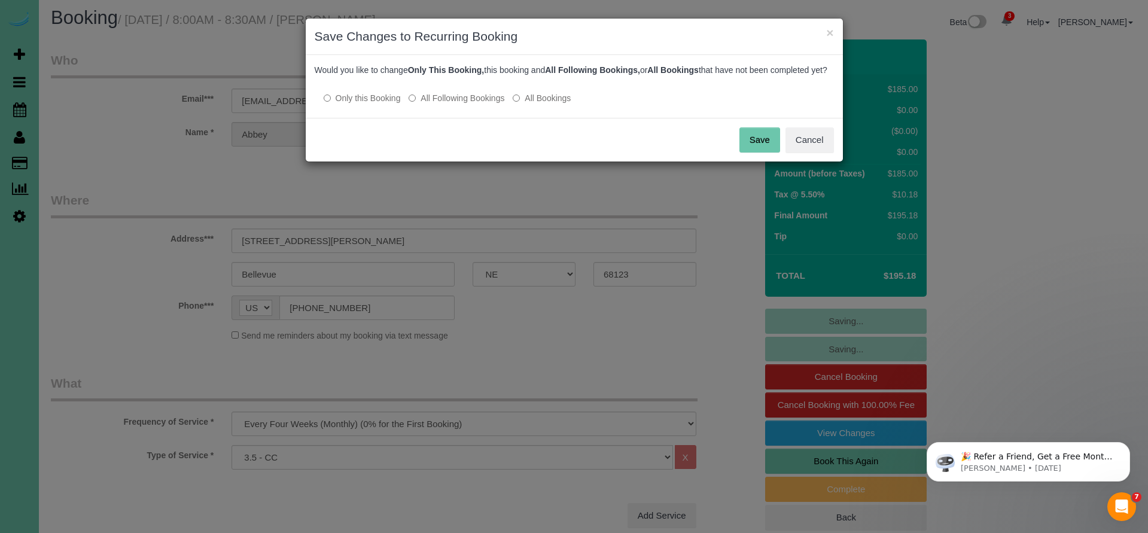
click at [754, 153] on button "Save" at bounding box center [759, 139] width 41 height 25
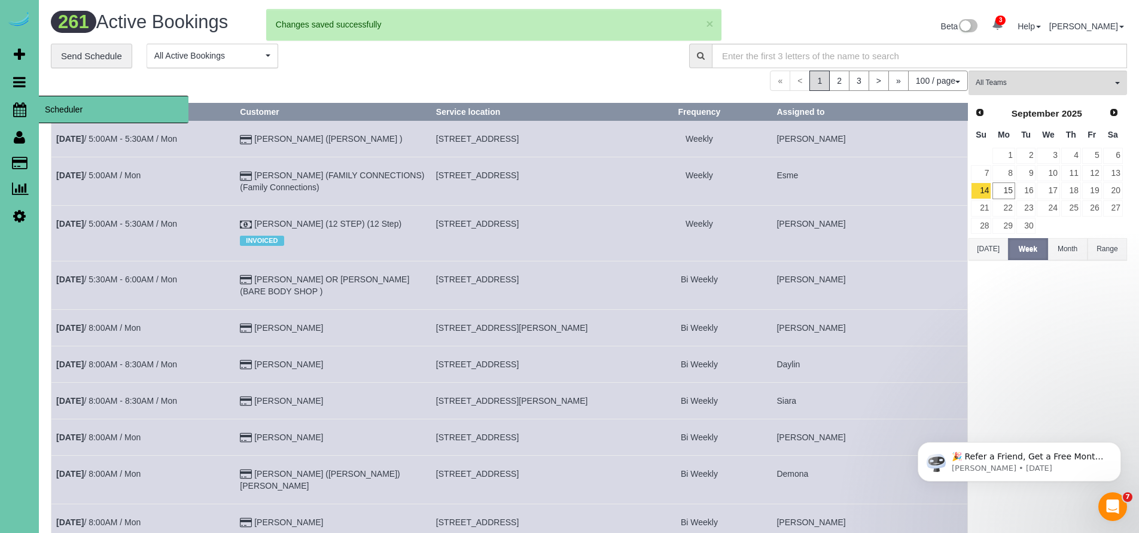
click at [17, 112] on icon at bounding box center [19, 109] width 13 height 14
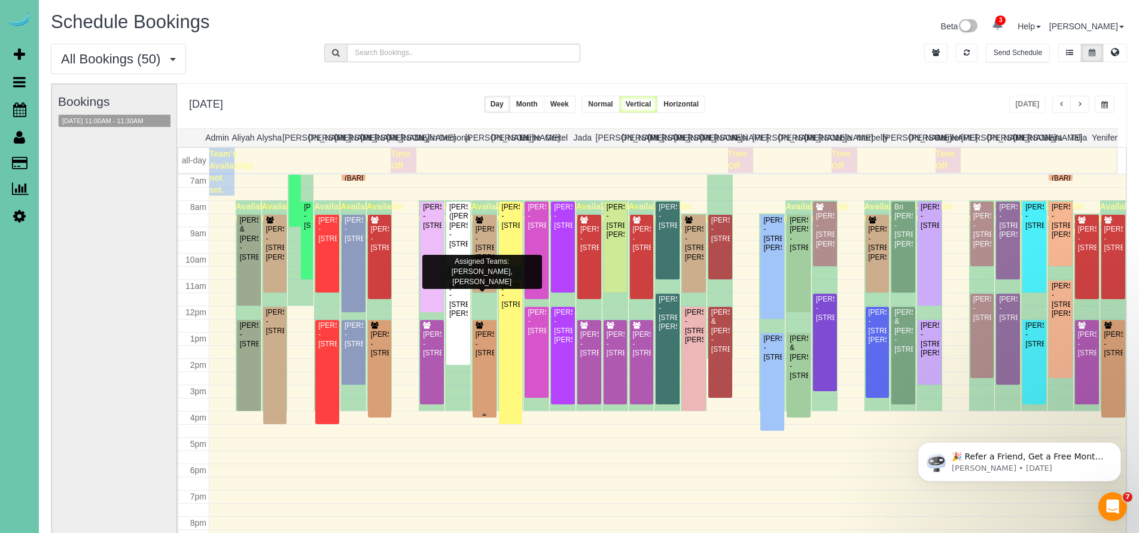
scroll to position [182, 0]
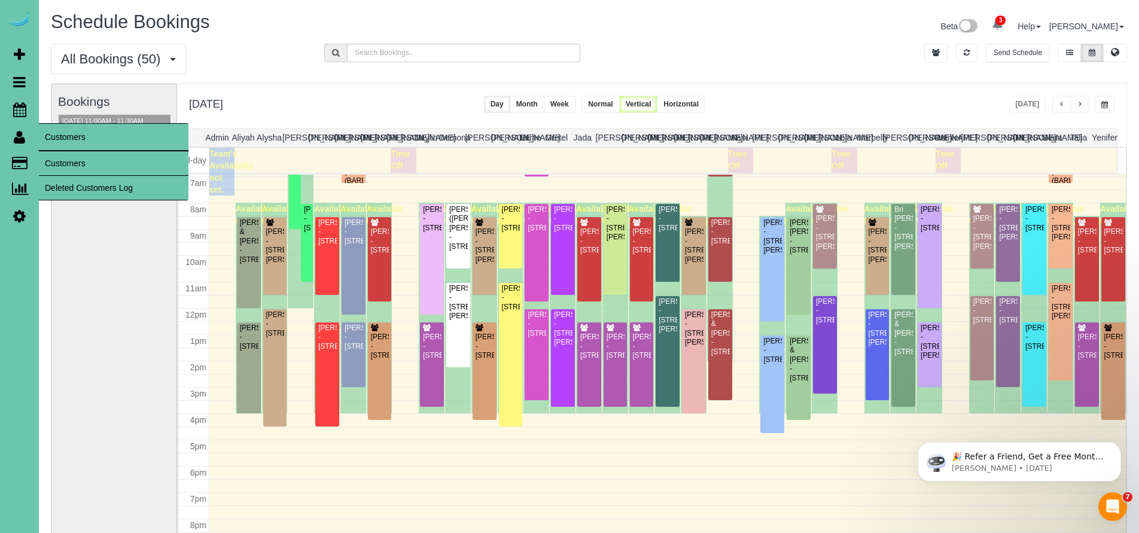
click at [20, 141] on icon at bounding box center [19, 137] width 11 height 14
click at [65, 168] on link "Customers" at bounding box center [114, 163] width 150 height 24
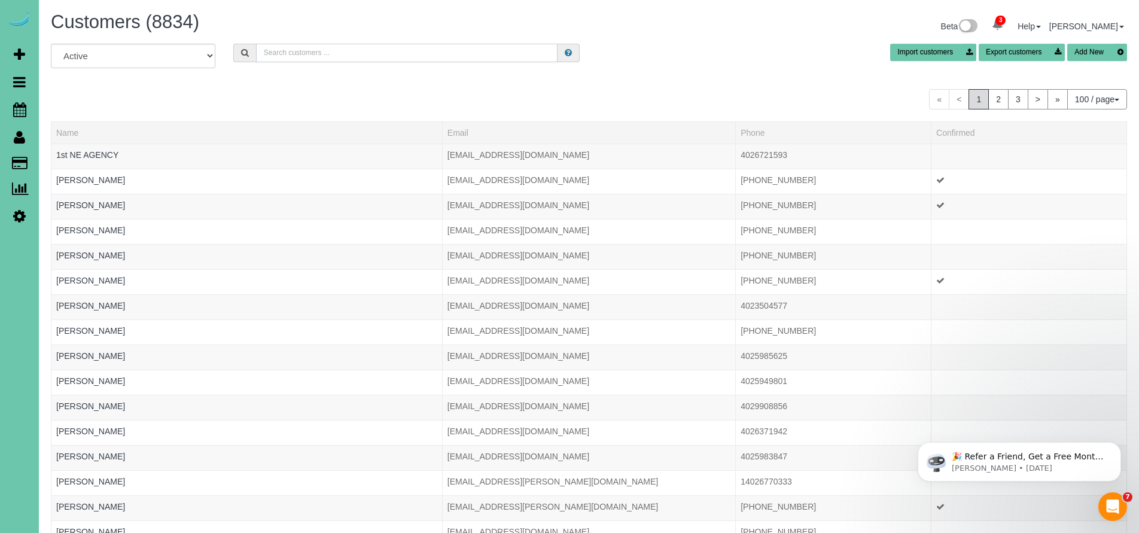
click at [337, 55] on input "text" at bounding box center [407, 53] width 302 height 19
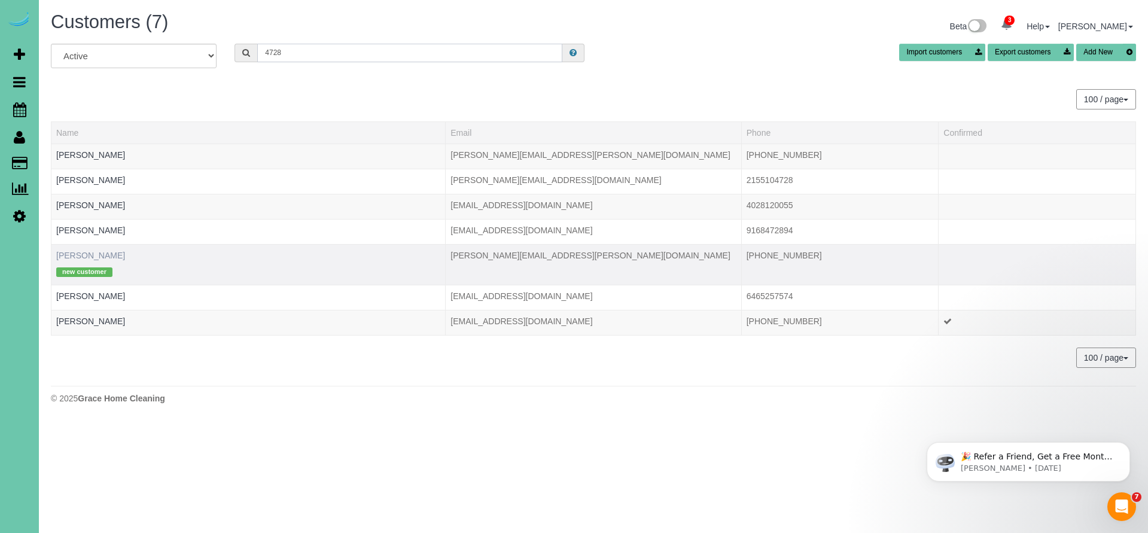
type input "4728"
click at [75, 253] on link "Lou Lukas" at bounding box center [90, 256] width 69 height 10
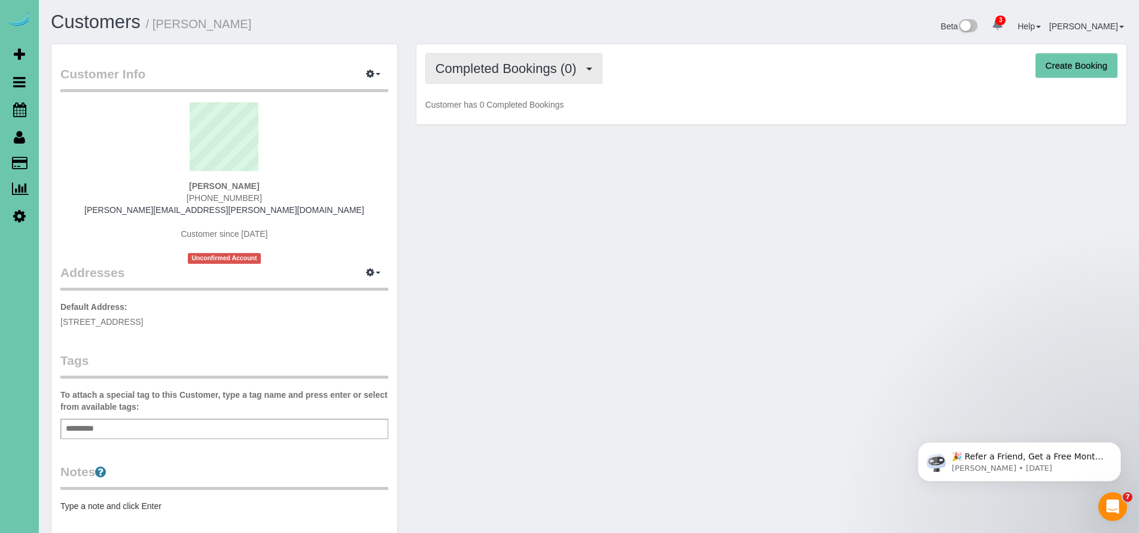
click at [543, 78] on button "Completed Bookings (0)" at bounding box center [513, 68] width 177 height 31
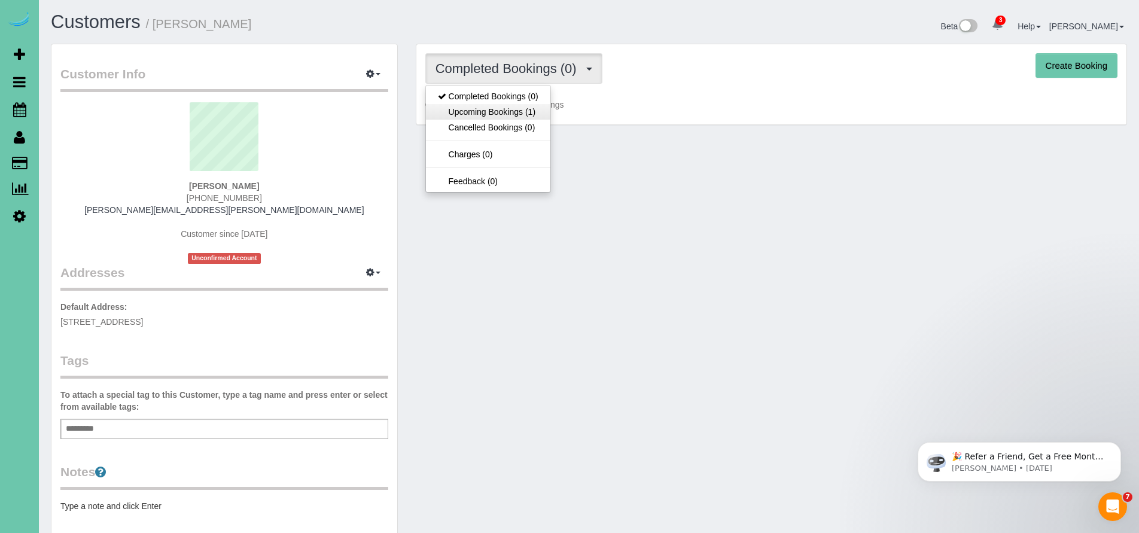
click at [526, 108] on link "Upcoming Bookings (1)" at bounding box center [488, 112] width 124 height 16
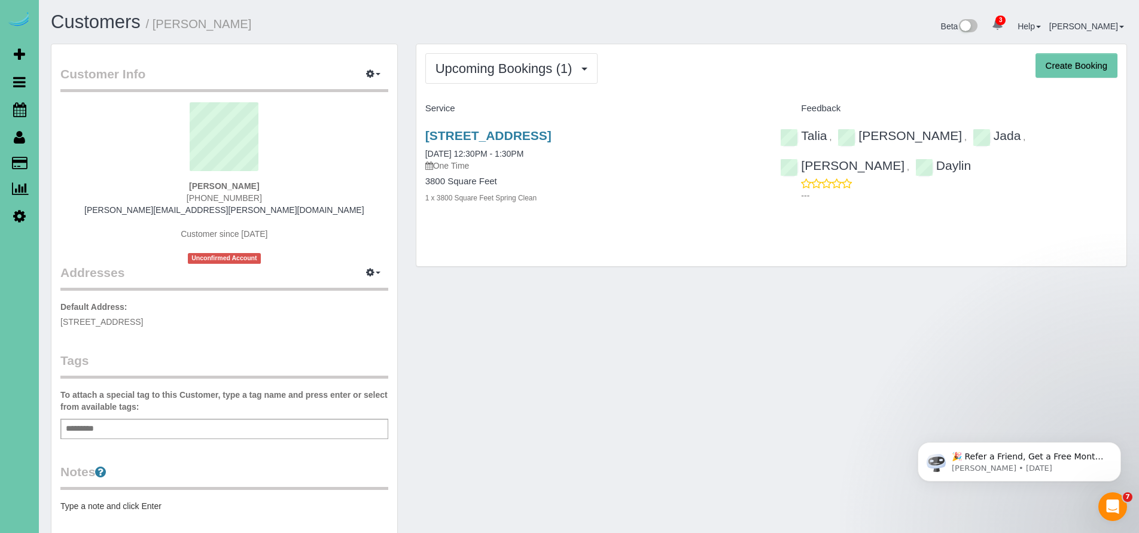
click at [25, 136] on link "Customers" at bounding box center [19, 137] width 39 height 28
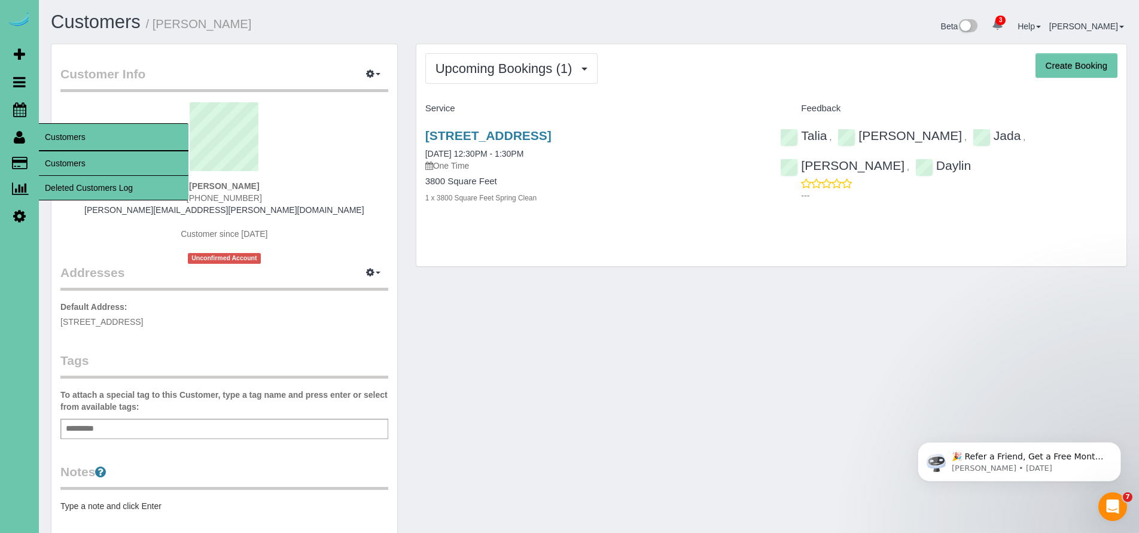
click at [75, 164] on link "Customers" at bounding box center [114, 163] width 150 height 24
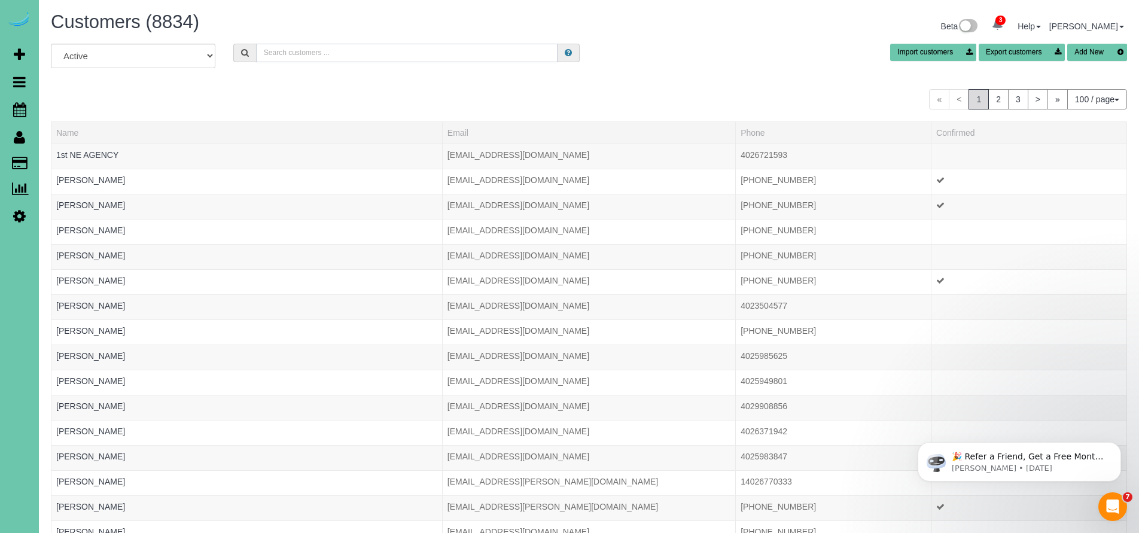
click at [379, 56] on input "text" at bounding box center [407, 53] width 302 height 19
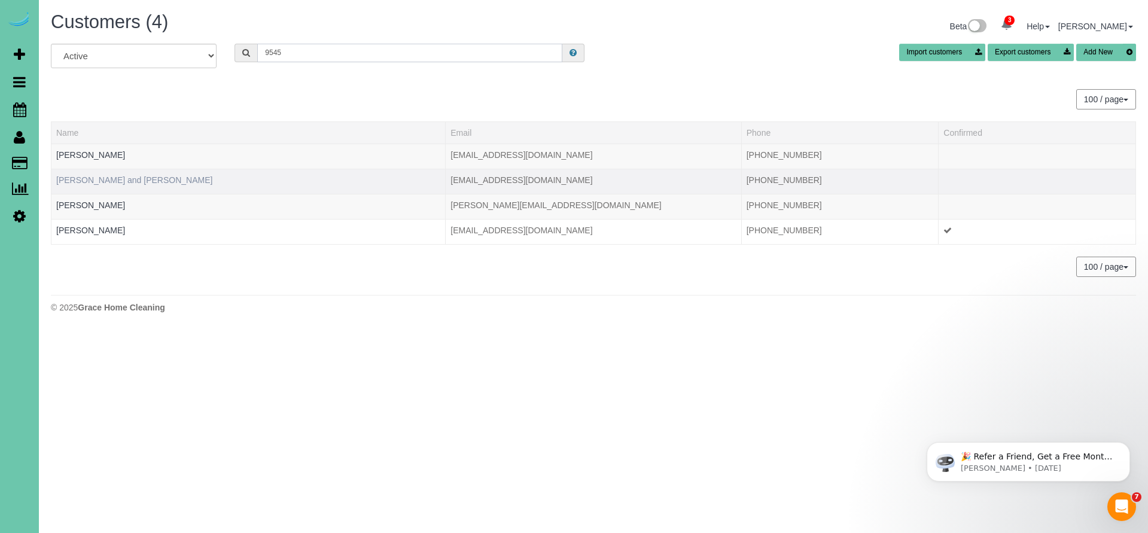
type input "9545"
click at [70, 182] on link "Bob and Deb Gillogly" at bounding box center [134, 180] width 156 height 10
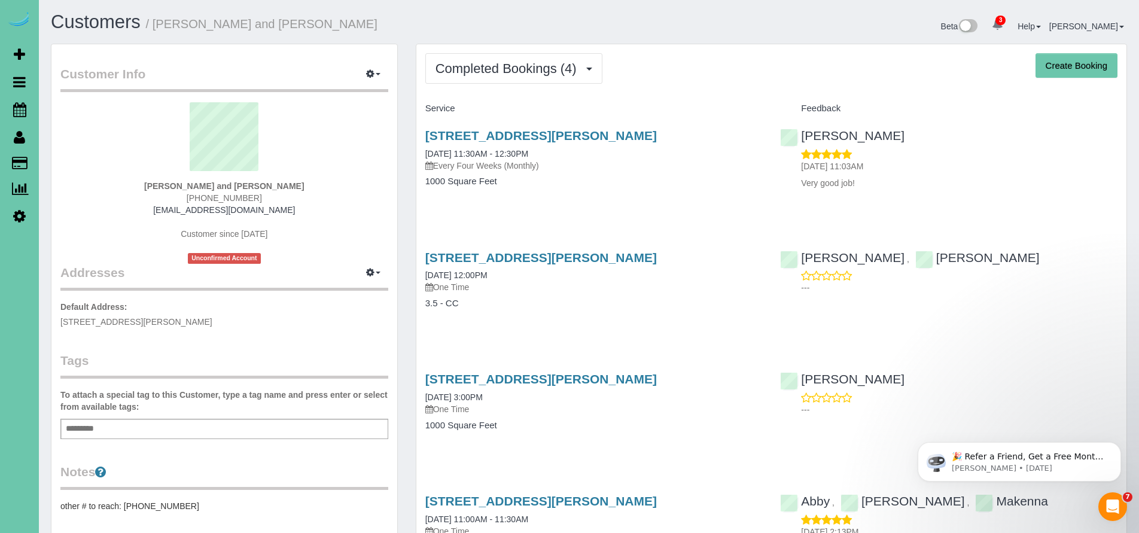
click at [469, 69] on span "Completed Bookings (4)" at bounding box center [508, 68] width 147 height 15
click at [466, 78] on button "Completed Bookings (4)" at bounding box center [513, 68] width 177 height 31
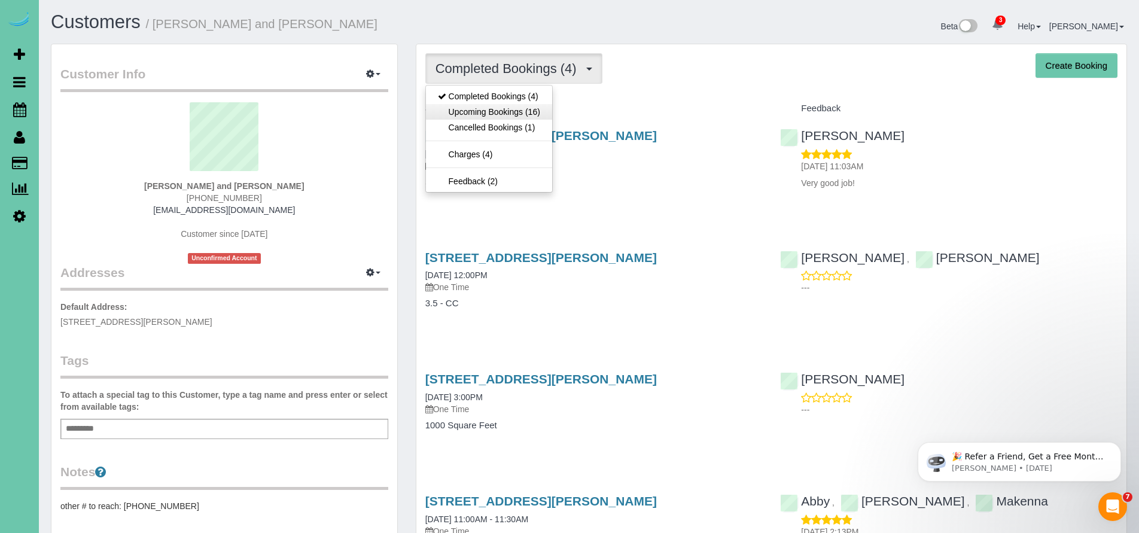
click at [465, 115] on link "Upcoming Bookings (16)" at bounding box center [489, 112] width 126 height 16
